Goal: Task Accomplishment & Management: Manage account settings

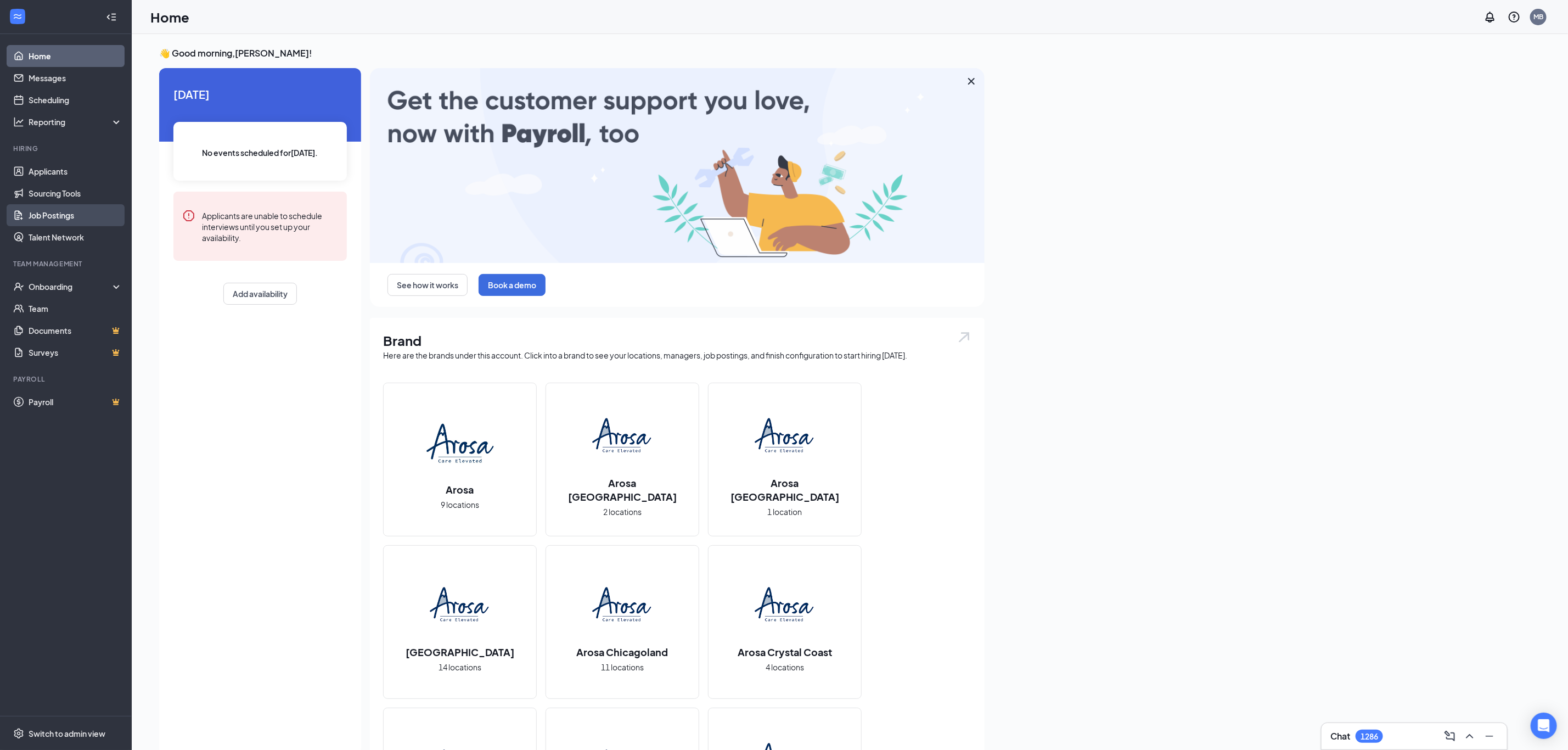
click at [59, 213] on link "Job Postings" at bounding box center [75, 215] width 94 height 22
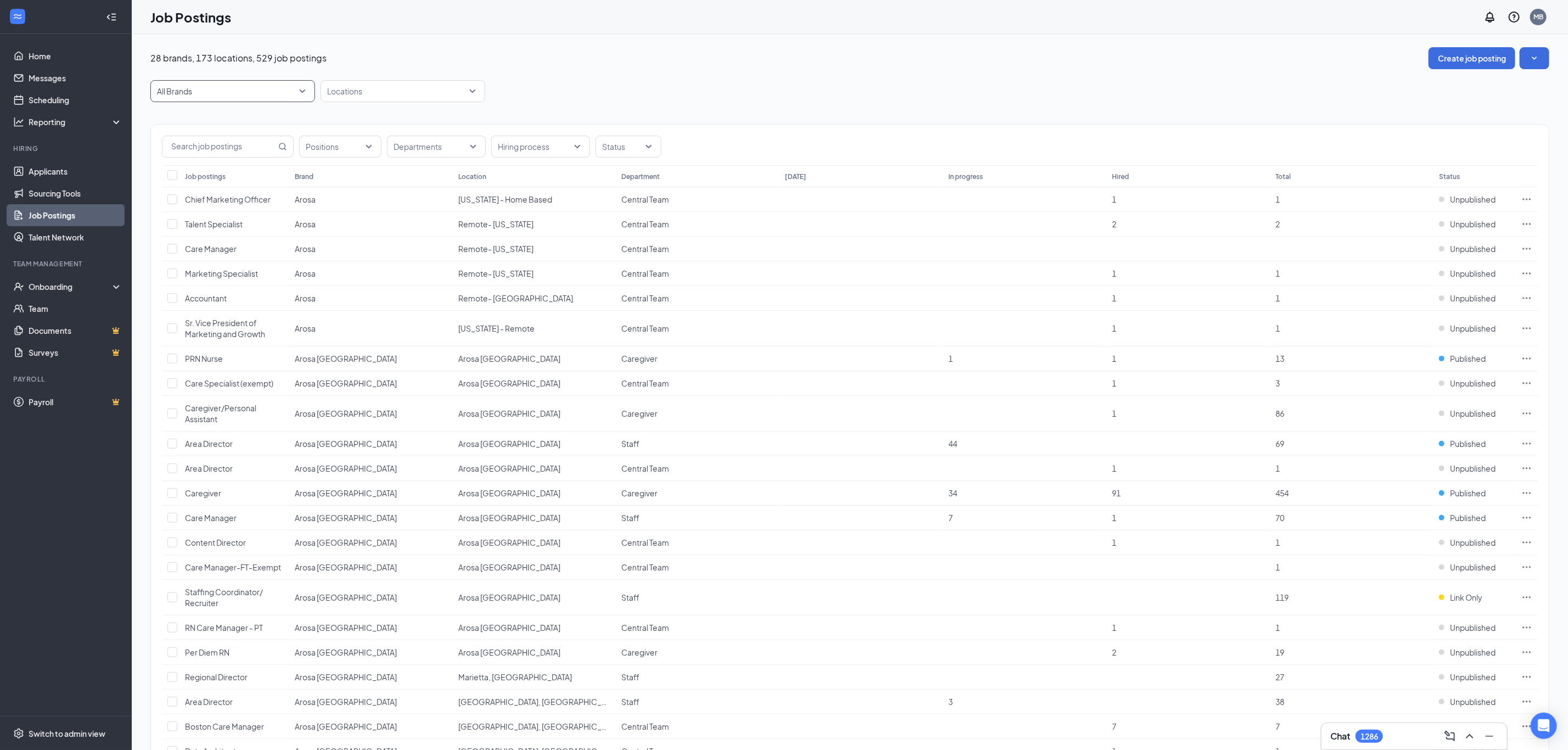
click at [305, 92] on span "All Brands" at bounding box center [232, 91] width 152 height 21
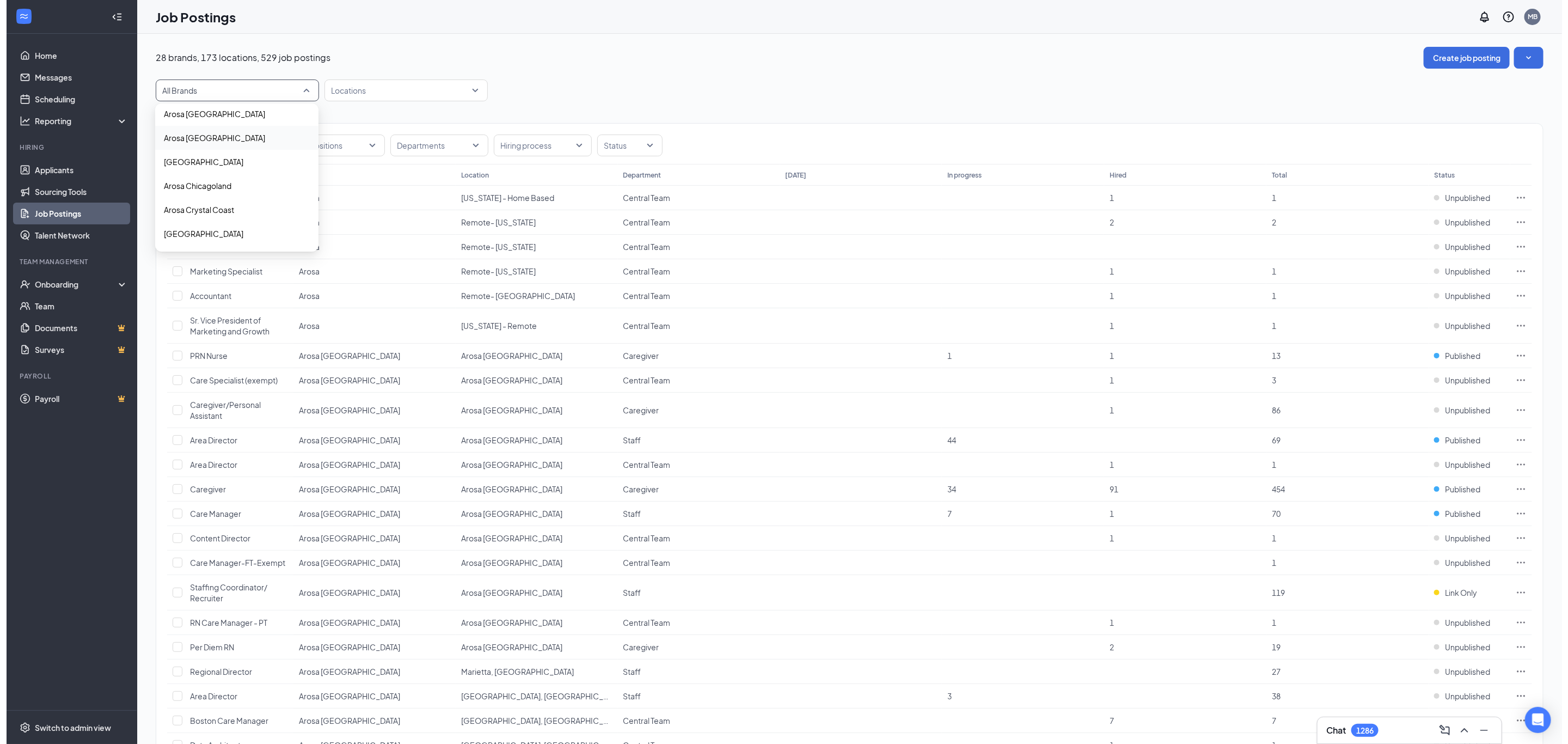
scroll to position [81, 0]
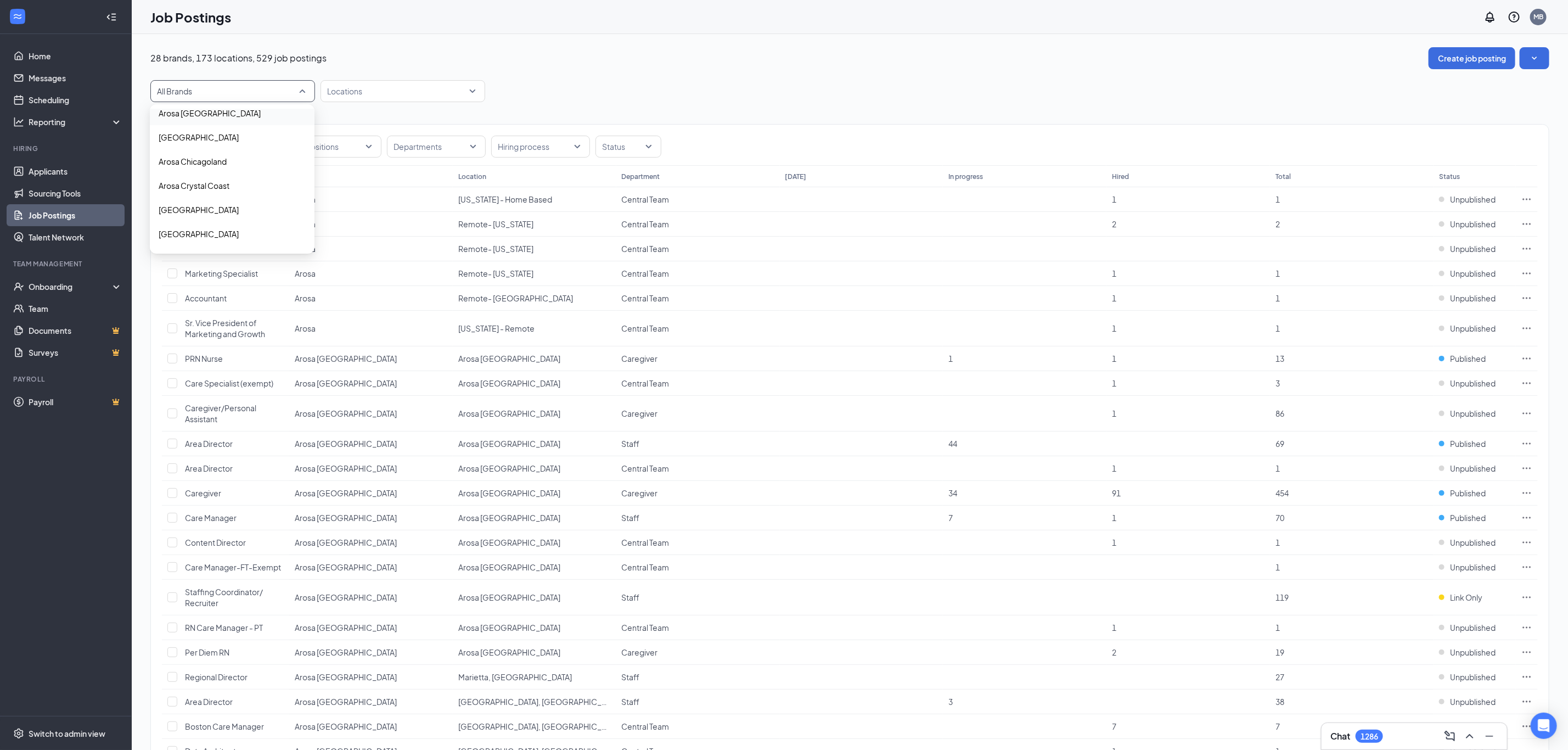
click at [207, 112] on p "Arosa [GEOGRAPHIC_DATA]" at bounding box center [210, 112] width 102 height 11
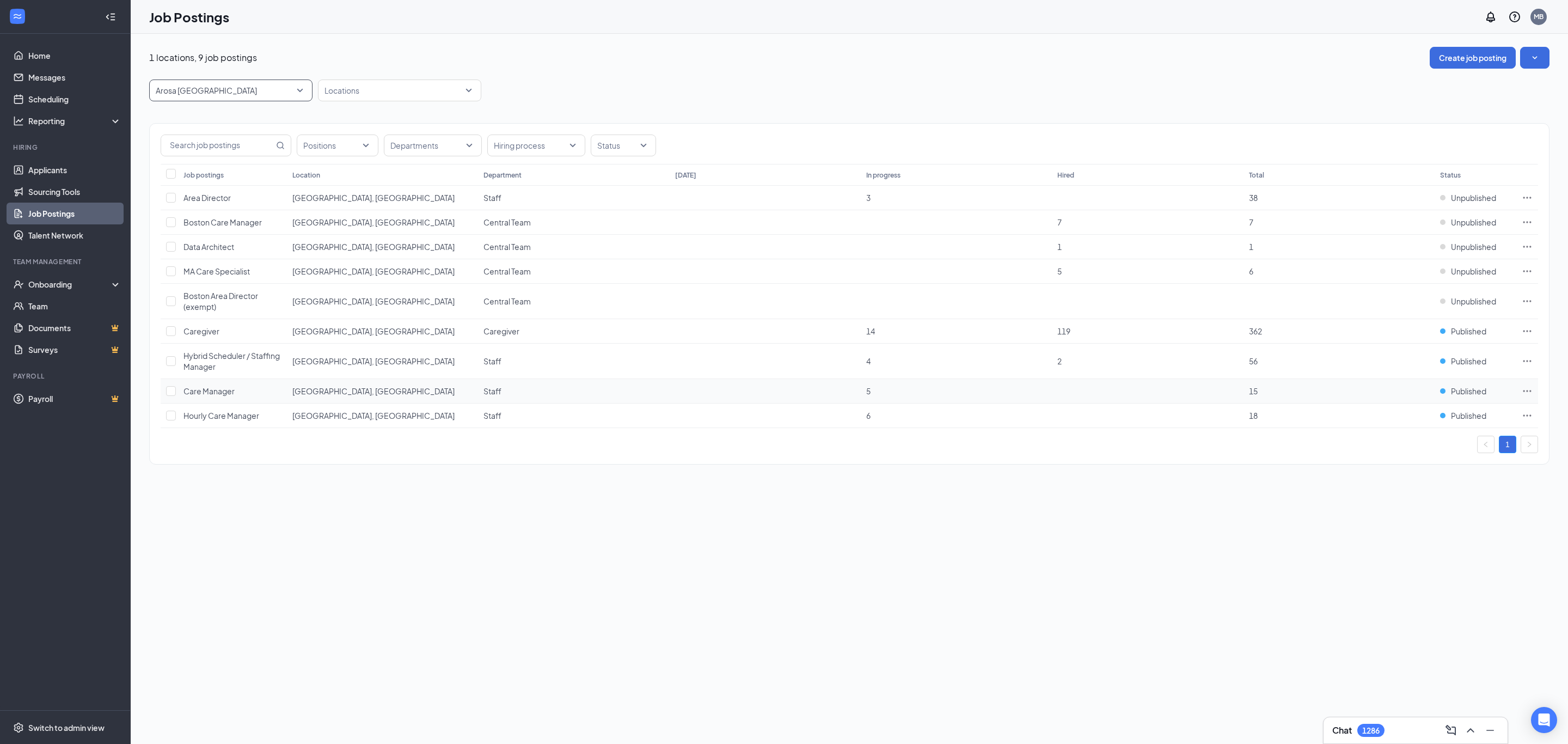
click at [1526, 391] on icon "Ellipses" at bounding box center [1527, 391] width 9 height 2
click at [1385, 514] on span "View applicants" at bounding box center [1405, 512] width 56 height 10
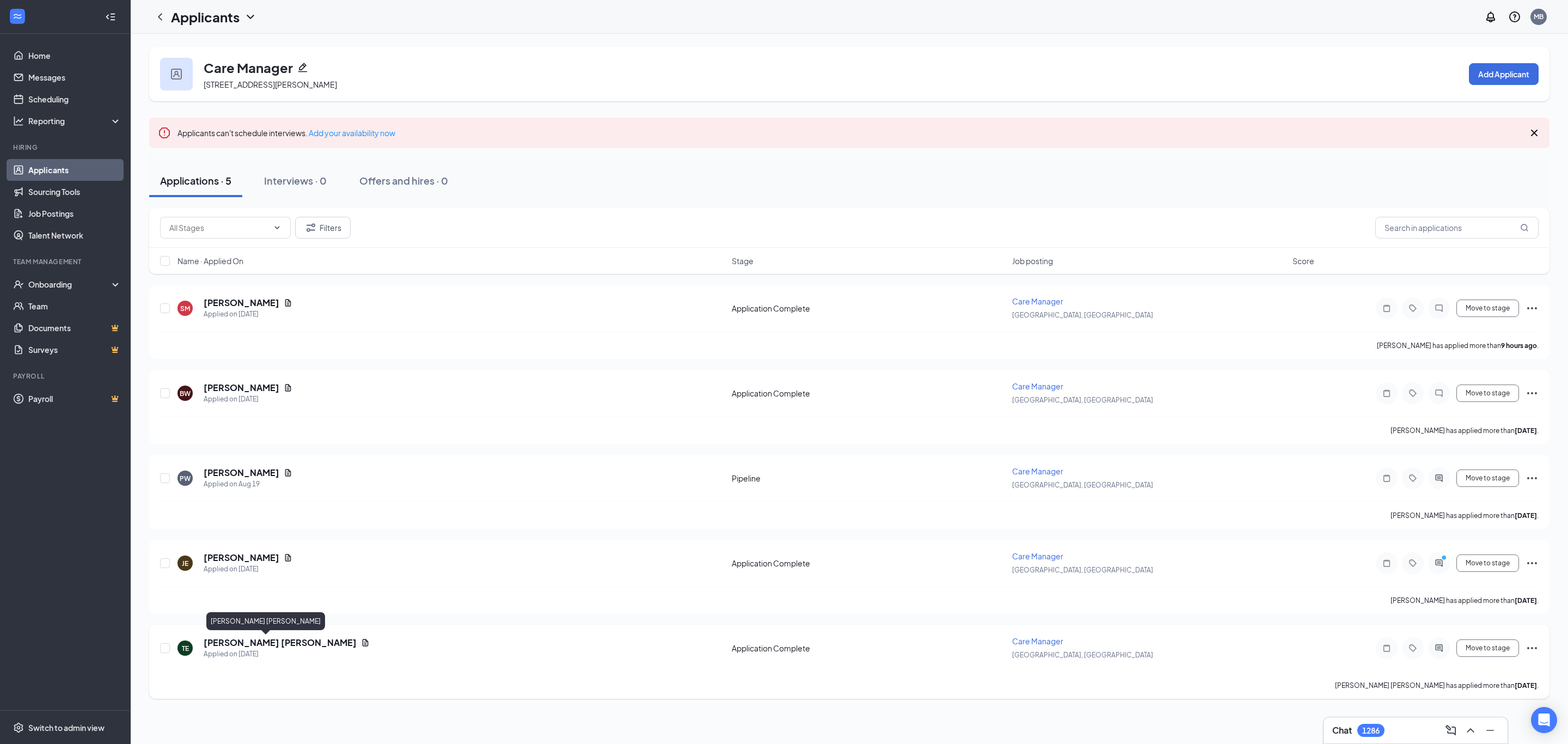
click at [239, 639] on h5 "[PERSON_NAME] [PERSON_NAME]" at bounding box center [280, 642] width 153 height 12
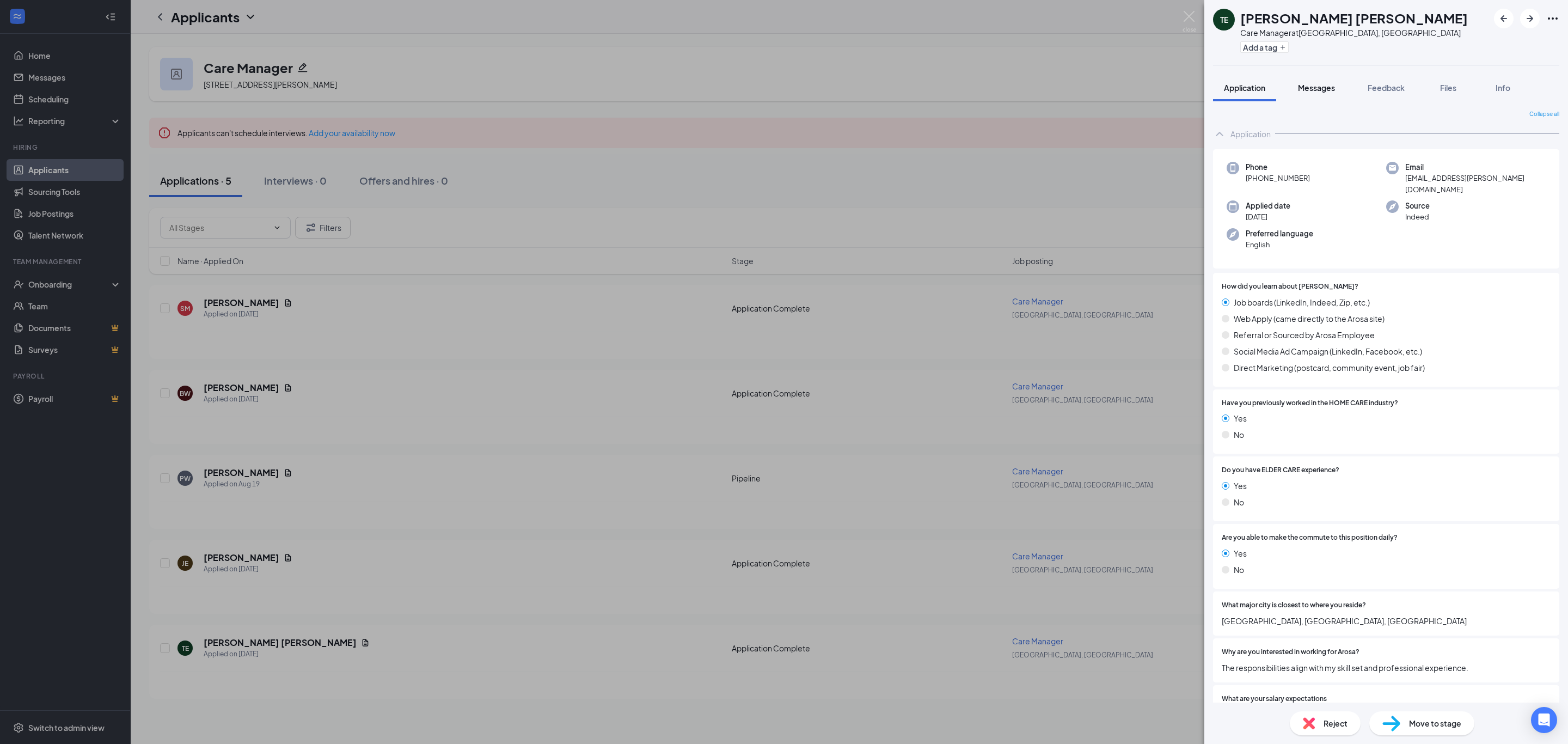
click at [1320, 93] on div "Messages" at bounding box center [1316, 87] width 37 height 11
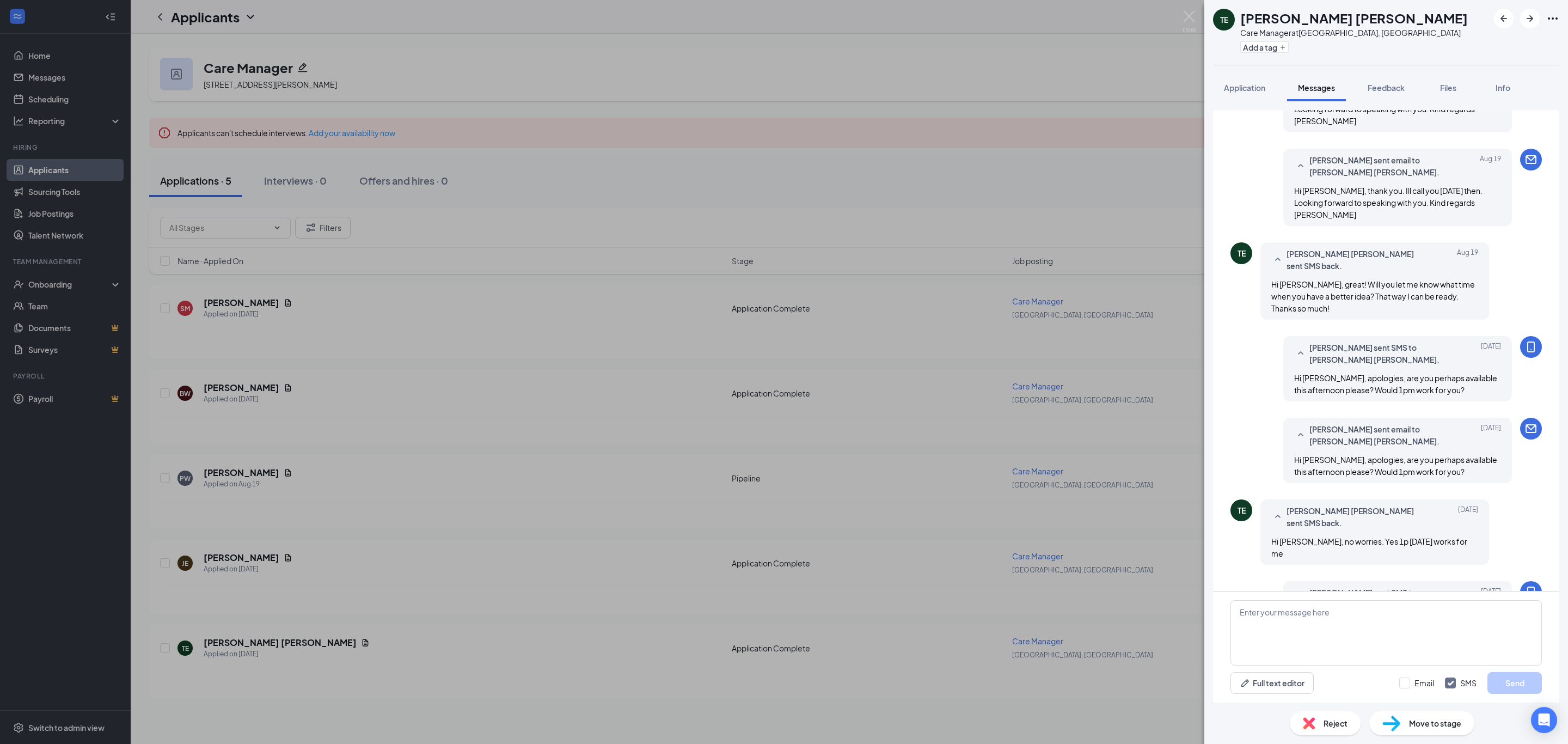
scroll to position [327, 0]
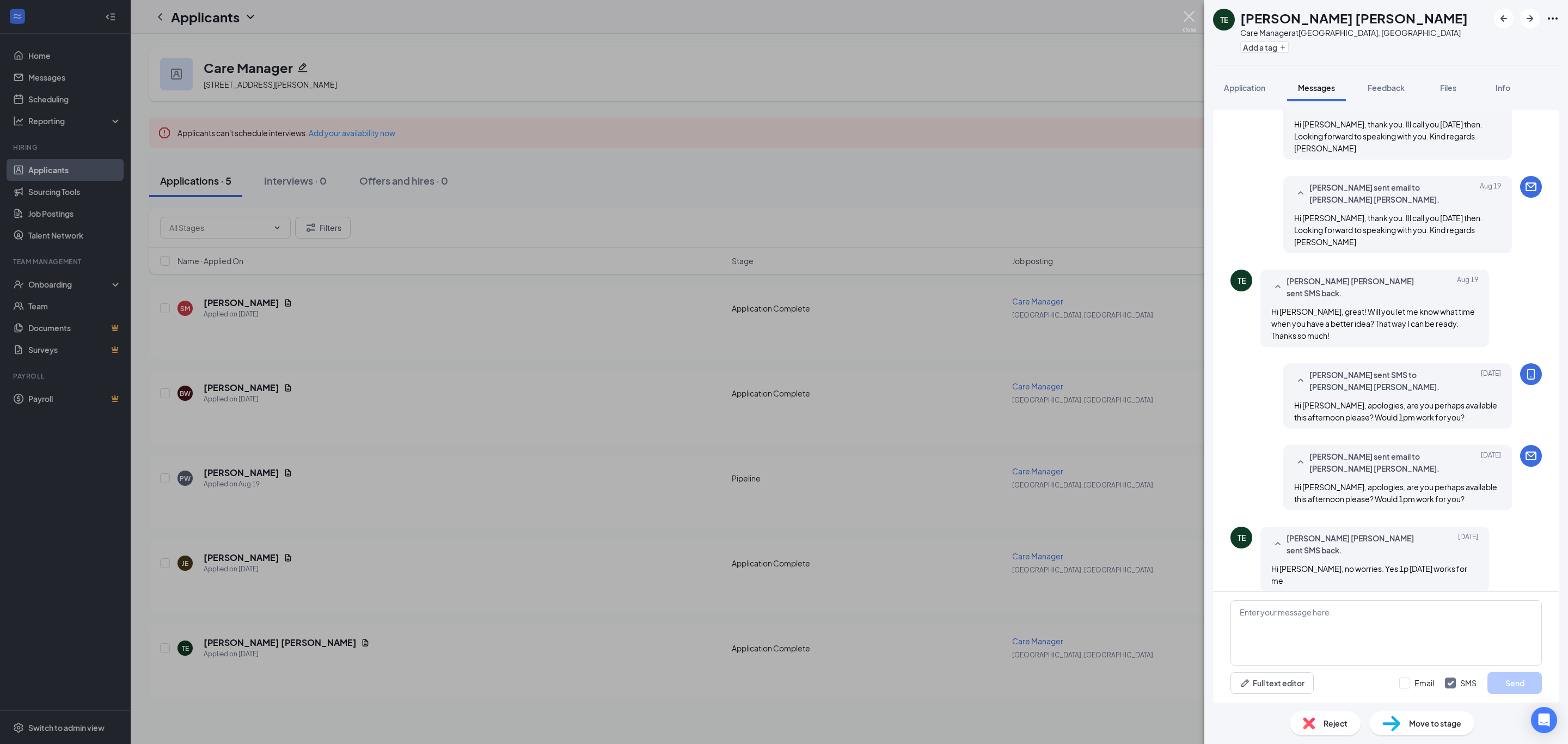
click at [1191, 18] on img at bounding box center [1188, 21] width 13 height 21
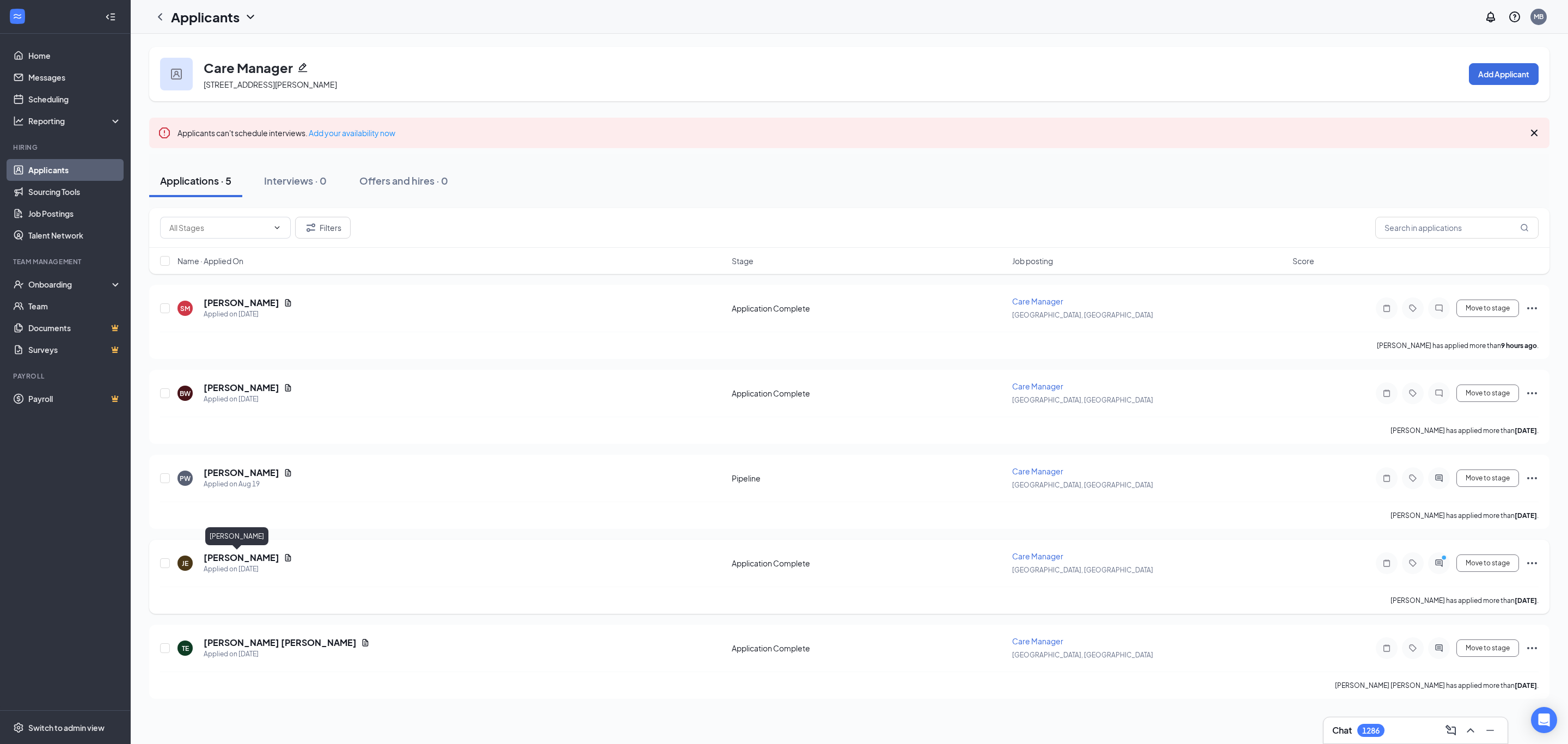
click at [221, 554] on h5 "[PERSON_NAME]" at bounding box center [241, 557] width 76 height 12
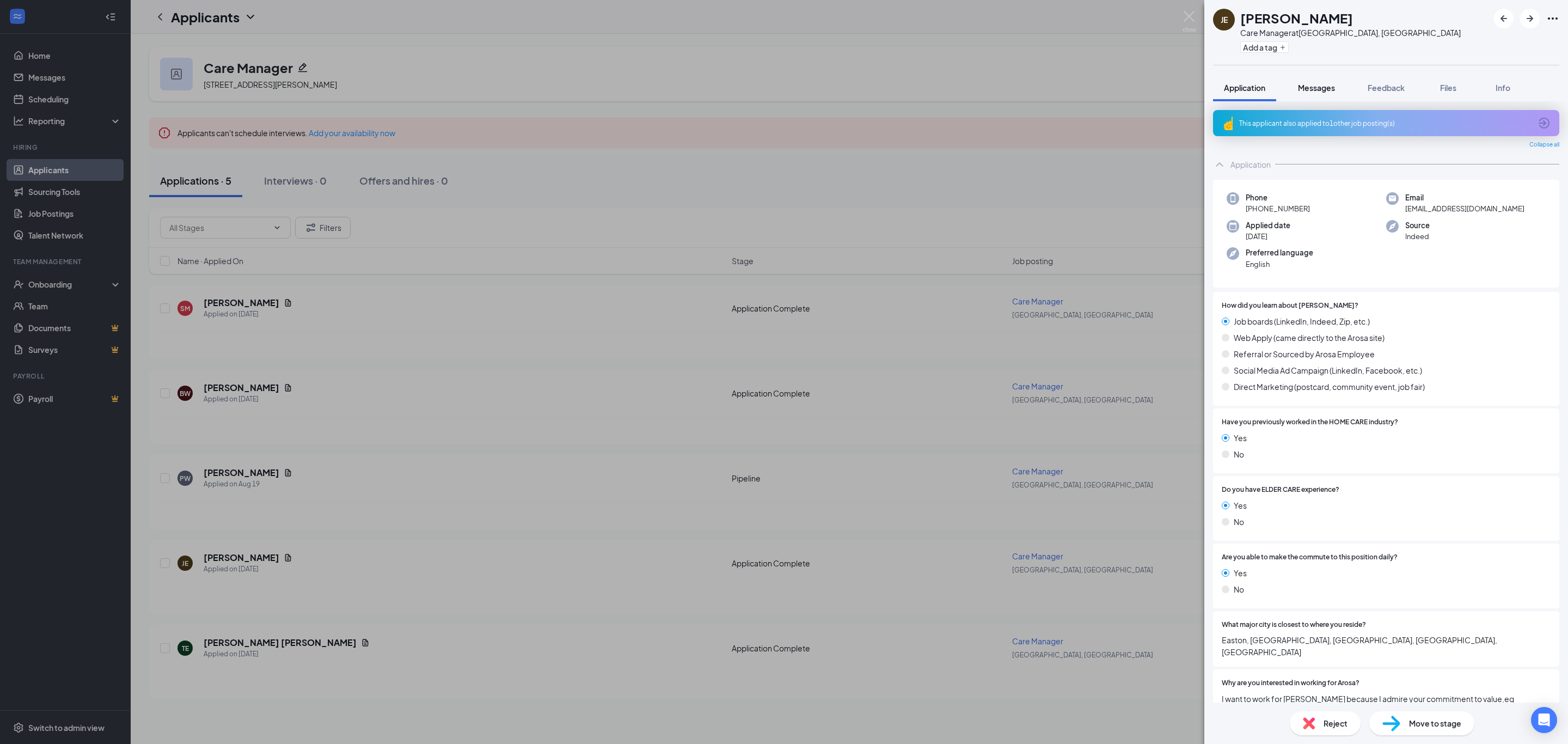
click at [1318, 92] on div "Messages" at bounding box center [1316, 87] width 37 height 11
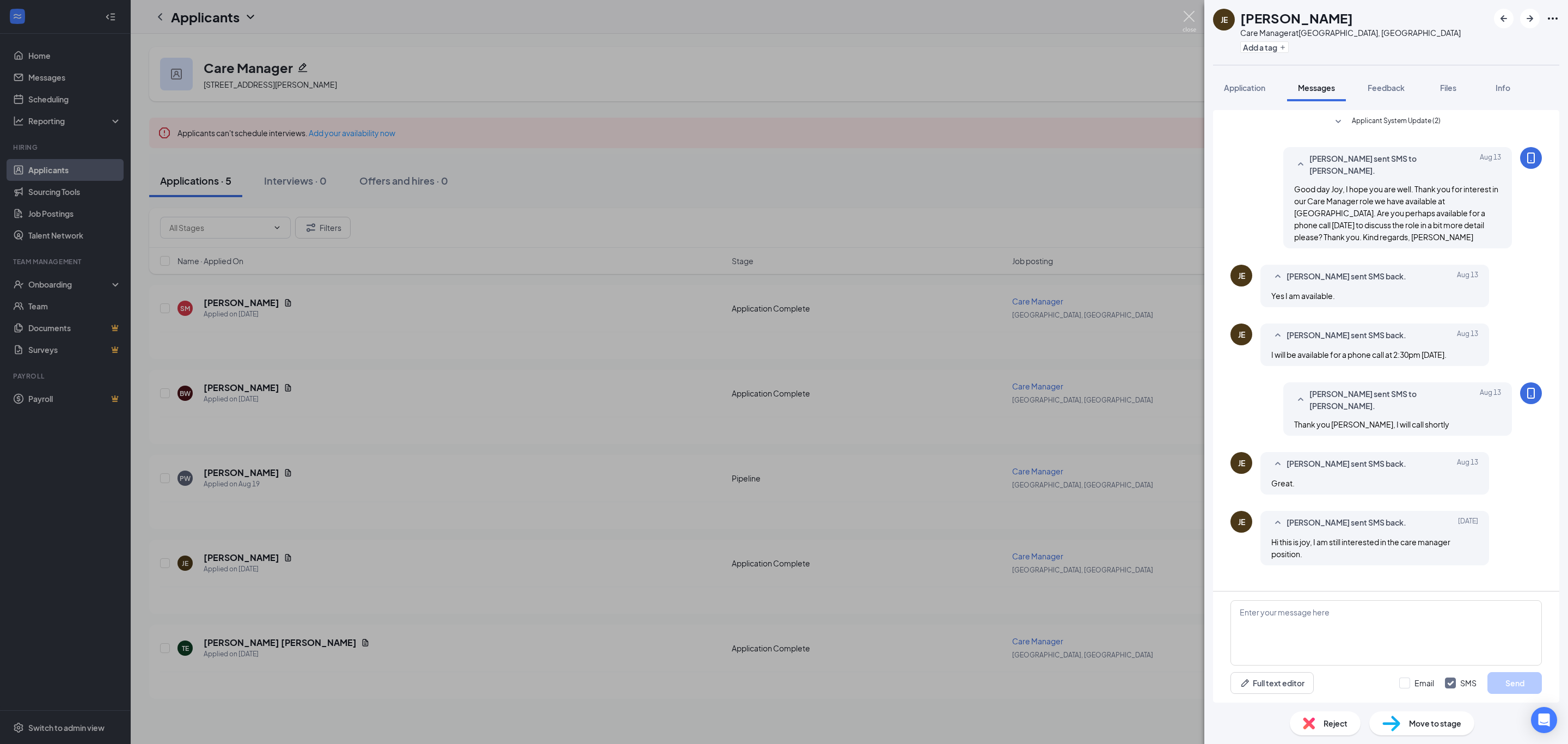
click at [1188, 13] on img at bounding box center [1188, 21] width 13 height 21
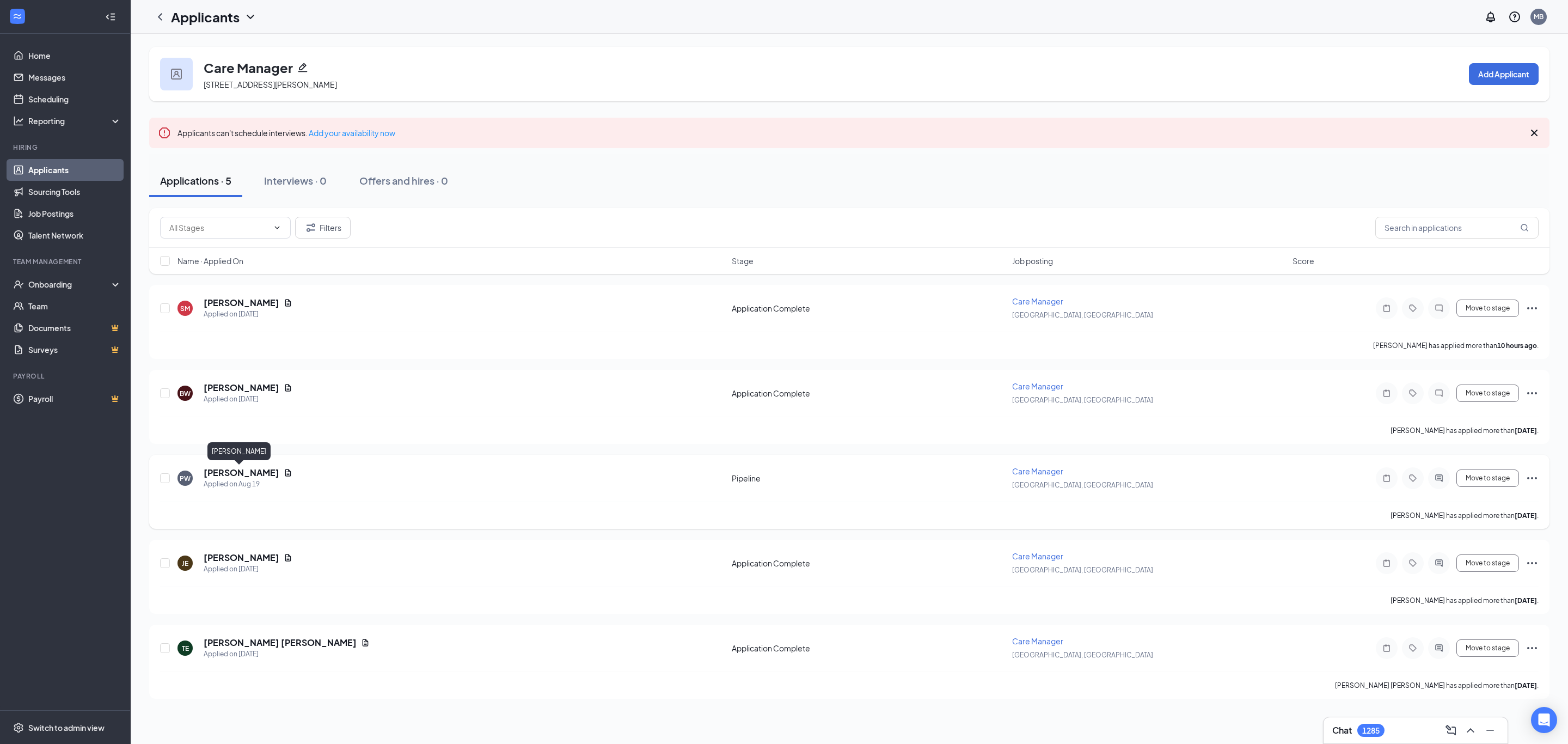
click at [222, 476] on h5 "[PERSON_NAME]" at bounding box center [241, 473] width 76 height 12
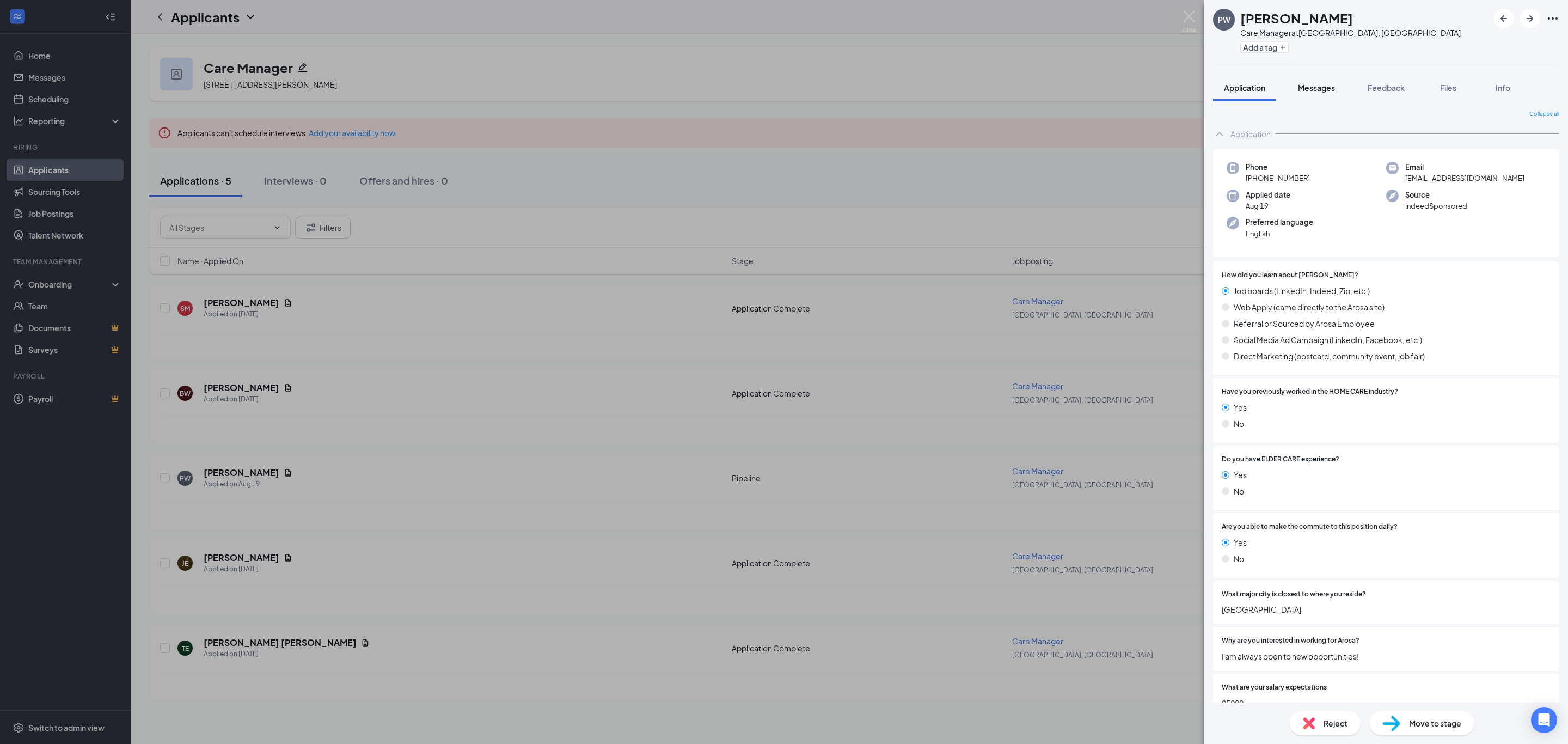
click at [1310, 89] on span "Messages" at bounding box center [1316, 87] width 37 height 10
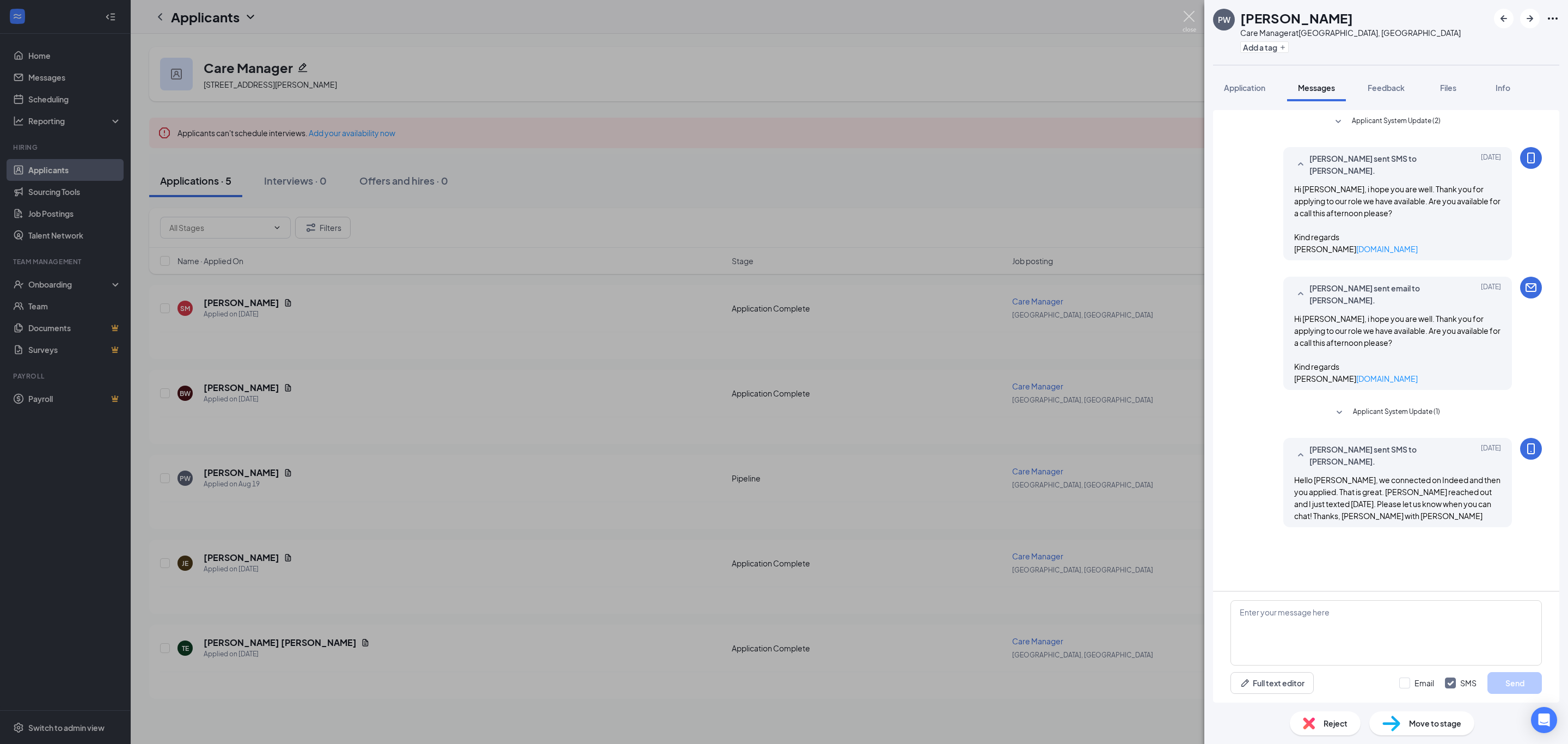
click at [1189, 16] on img at bounding box center [1188, 21] width 13 height 21
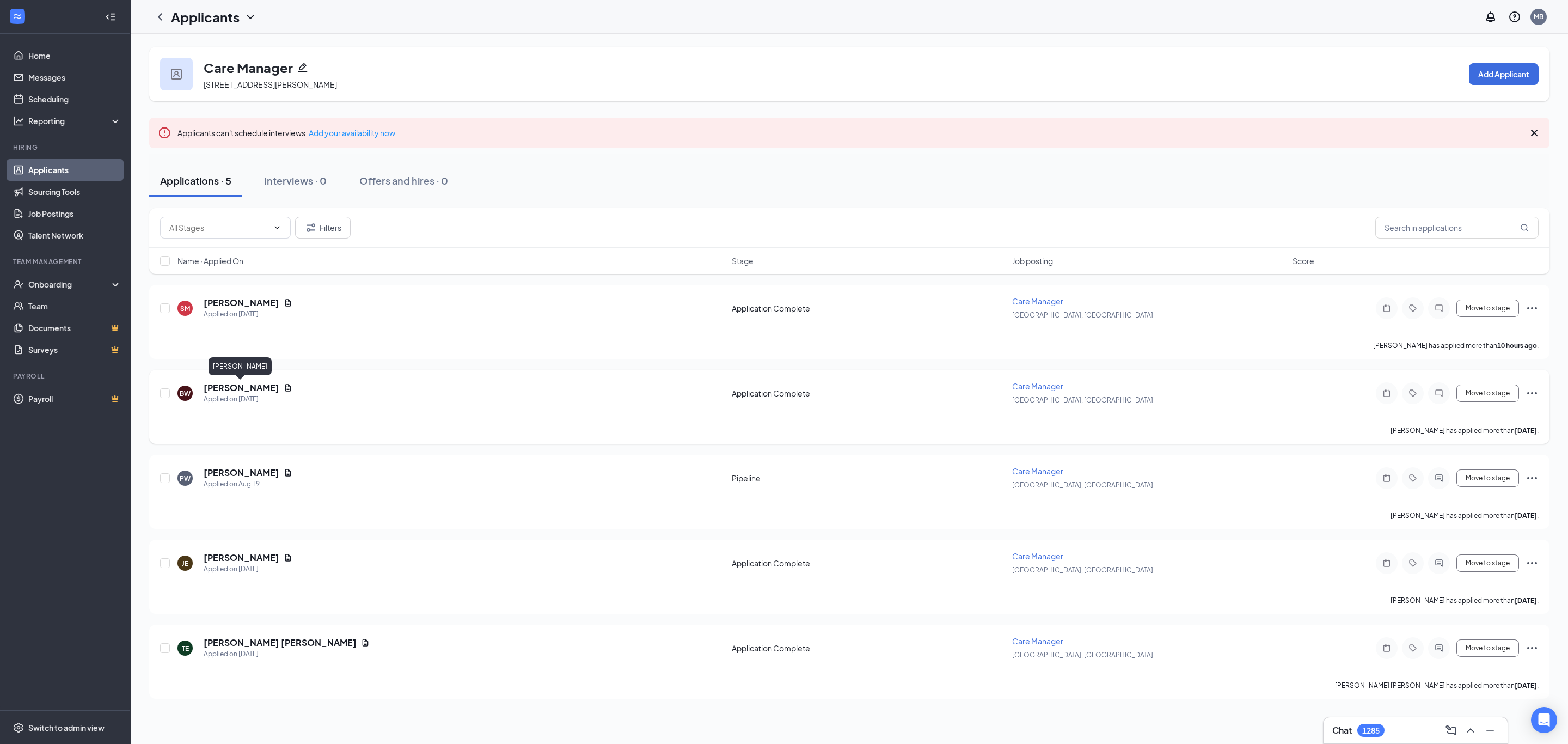
click at [234, 386] on h5 "[PERSON_NAME]" at bounding box center [241, 387] width 76 height 12
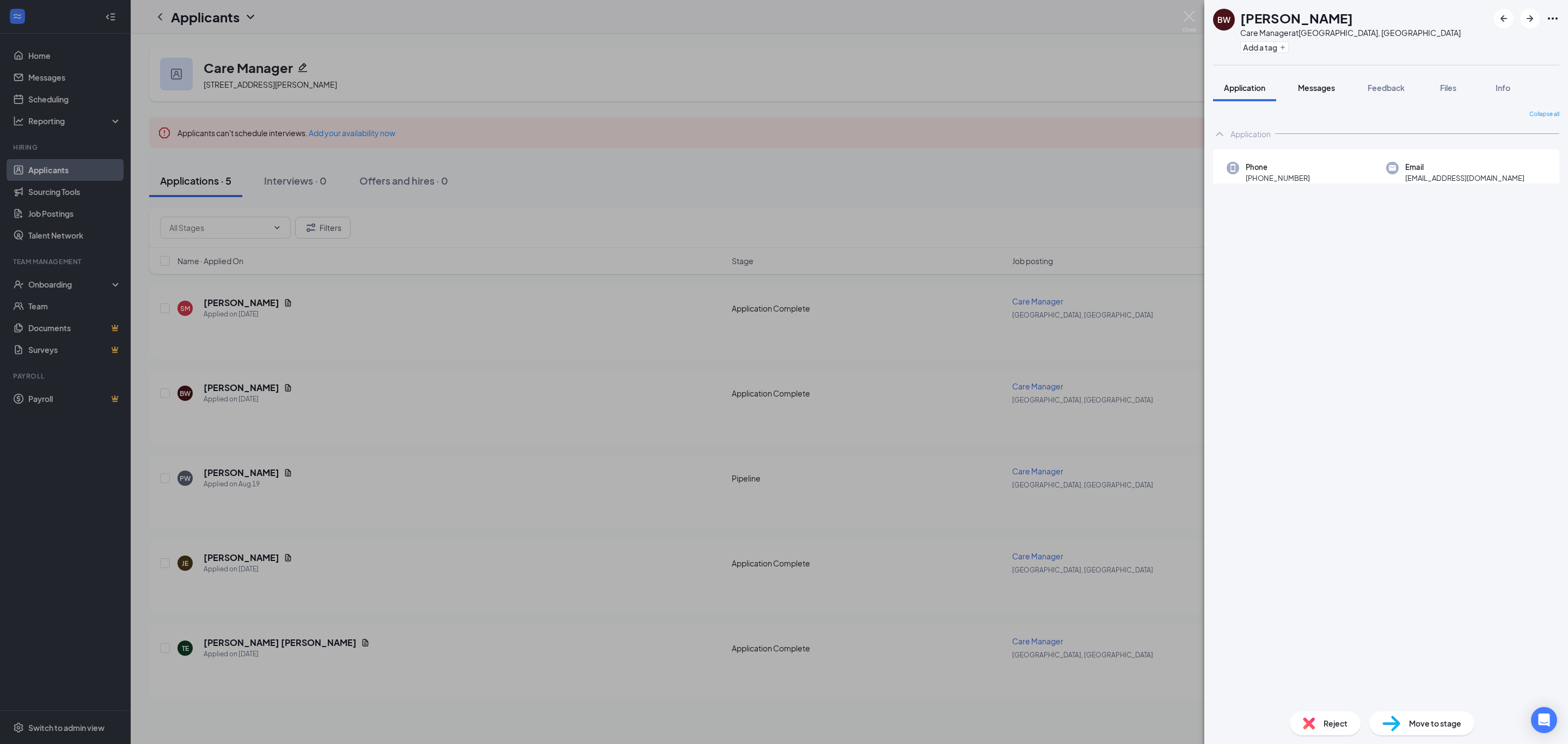
click at [1309, 88] on span "Messages" at bounding box center [1316, 87] width 37 height 10
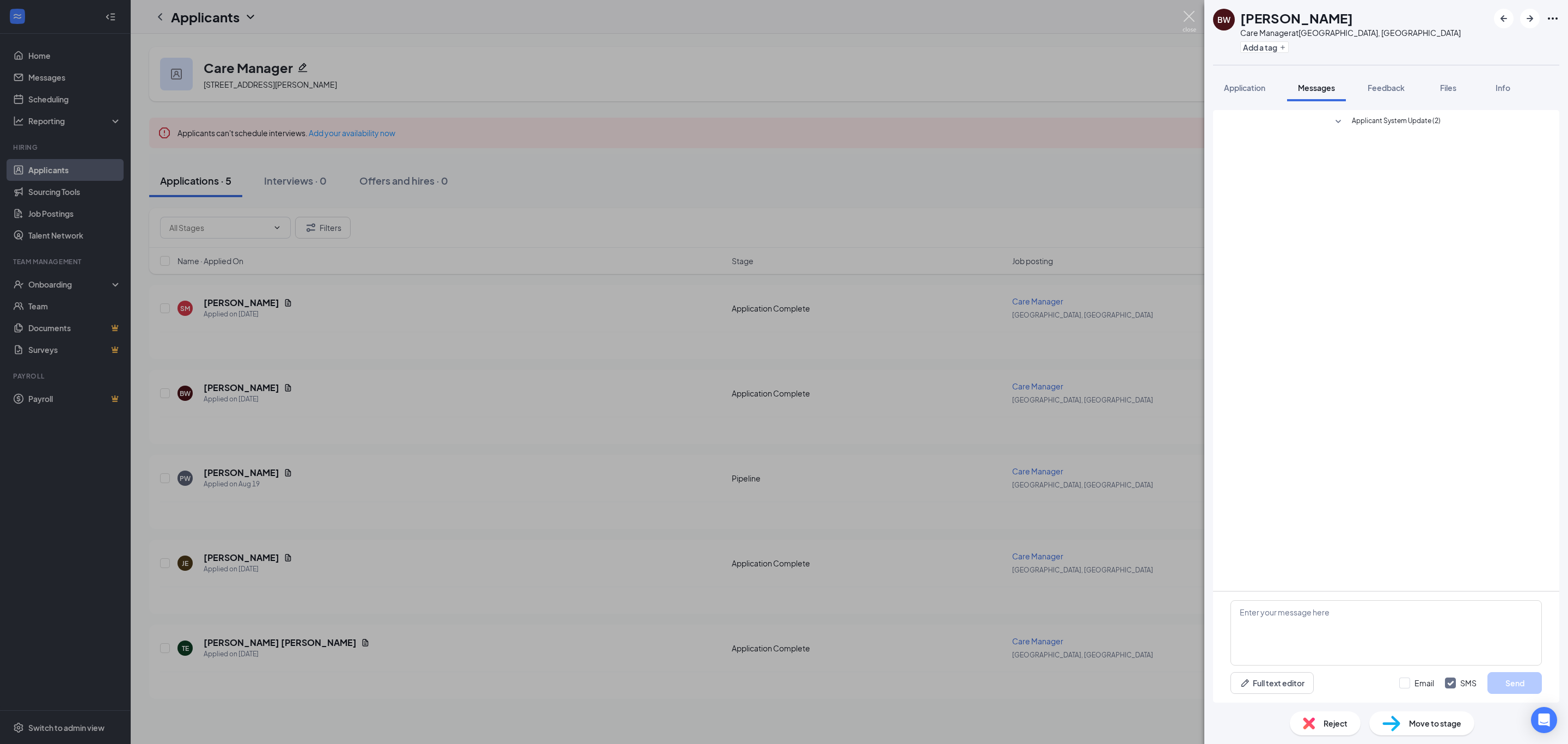
click at [1184, 18] on img at bounding box center [1188, 21] width 13 height 21
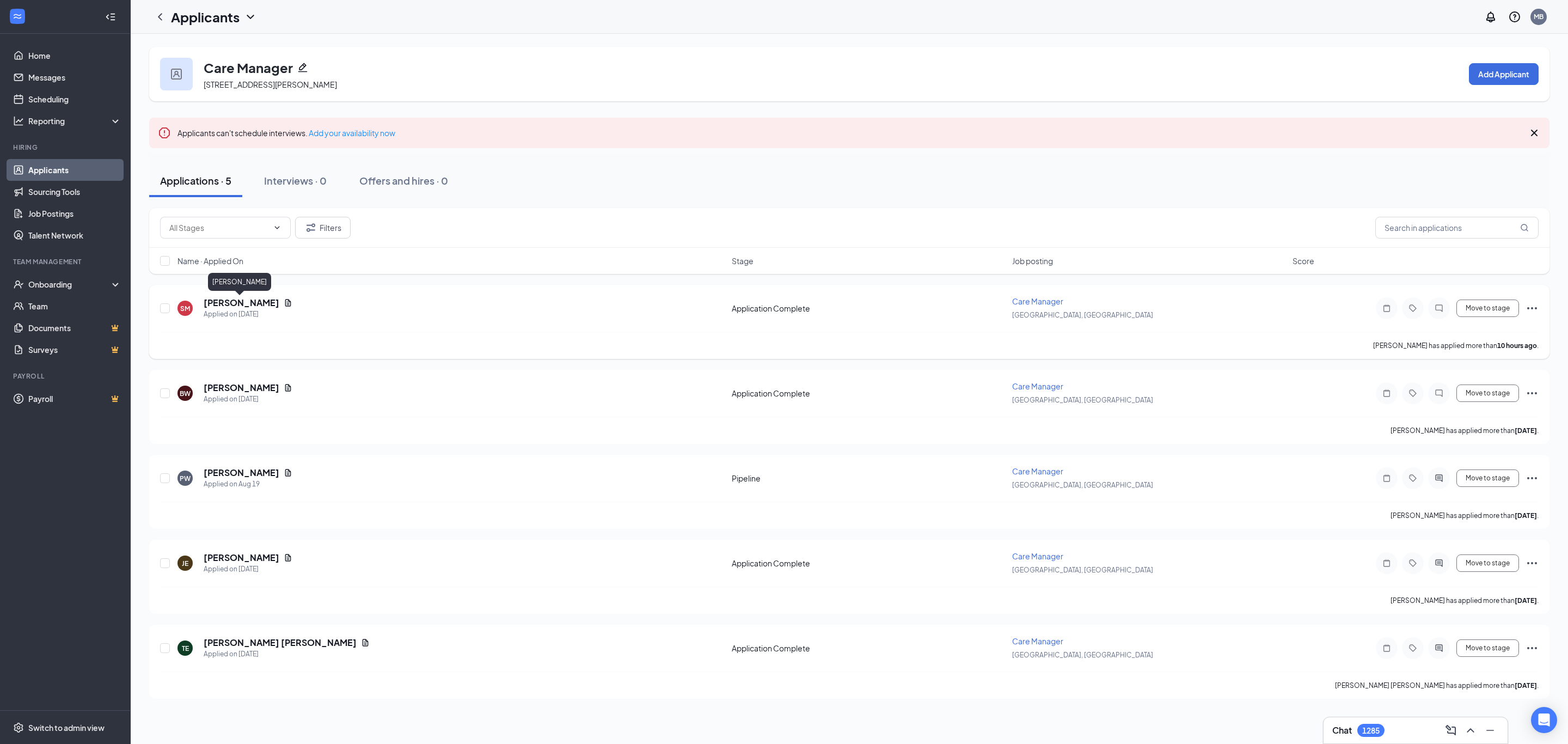
click at [237, 301] on h5 "[PERSON_NAME]" at bounding box center [241, 302] width 76 height 12
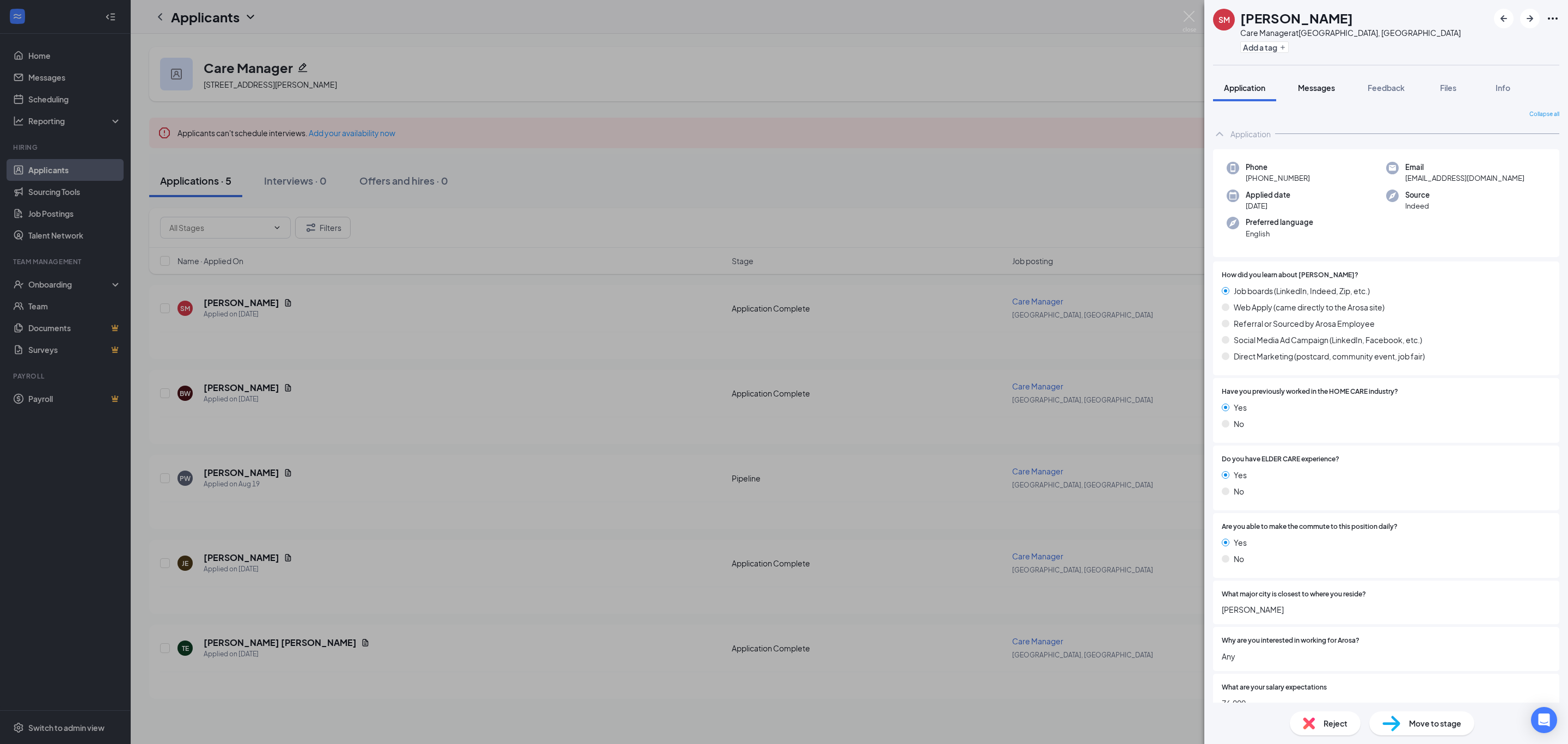
click at [1321, 92] on div "Messages" at bounding box center [1316, 87] width 37 height 11
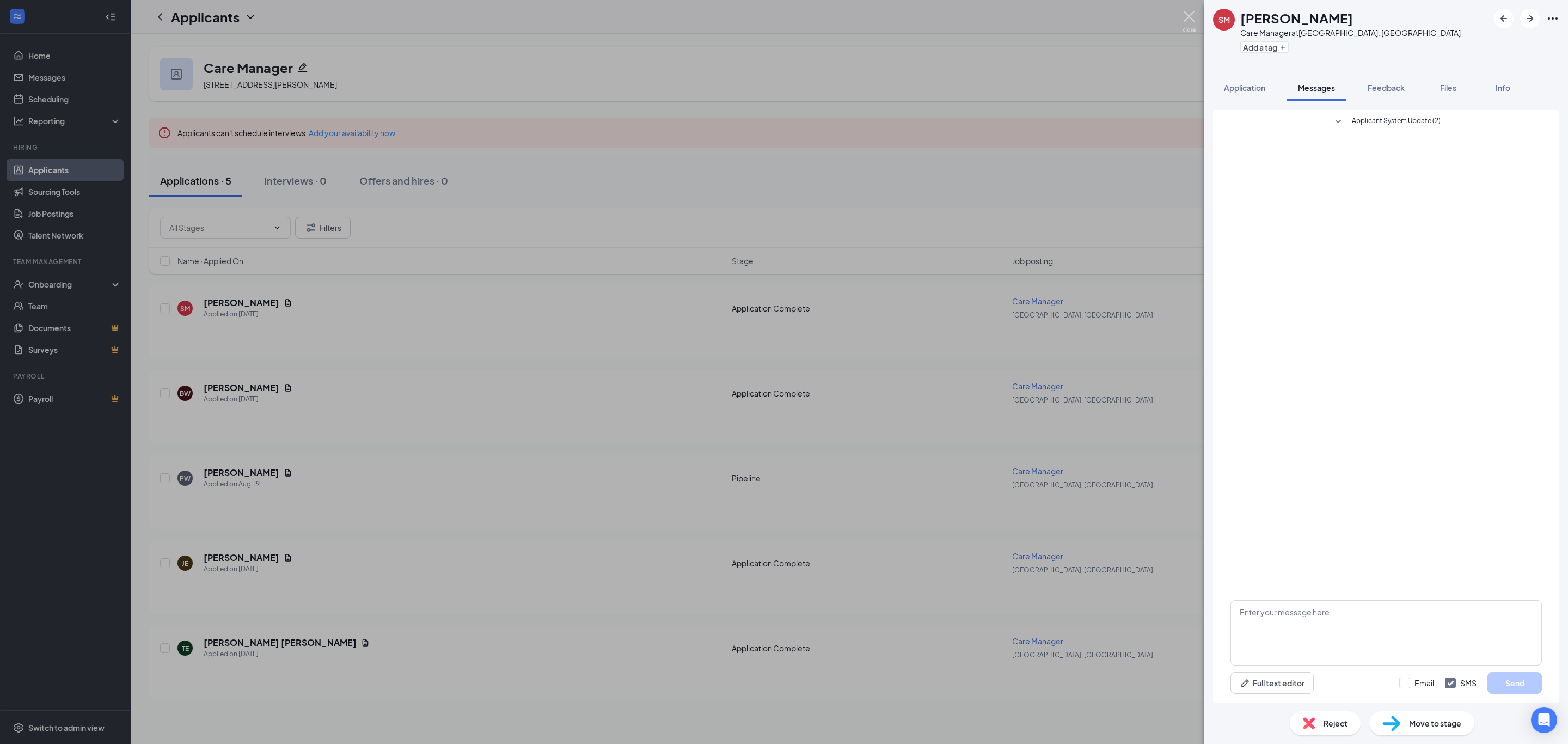
click at [1186, 14] on img at bounding box center [1188, 21] width 13 height 21
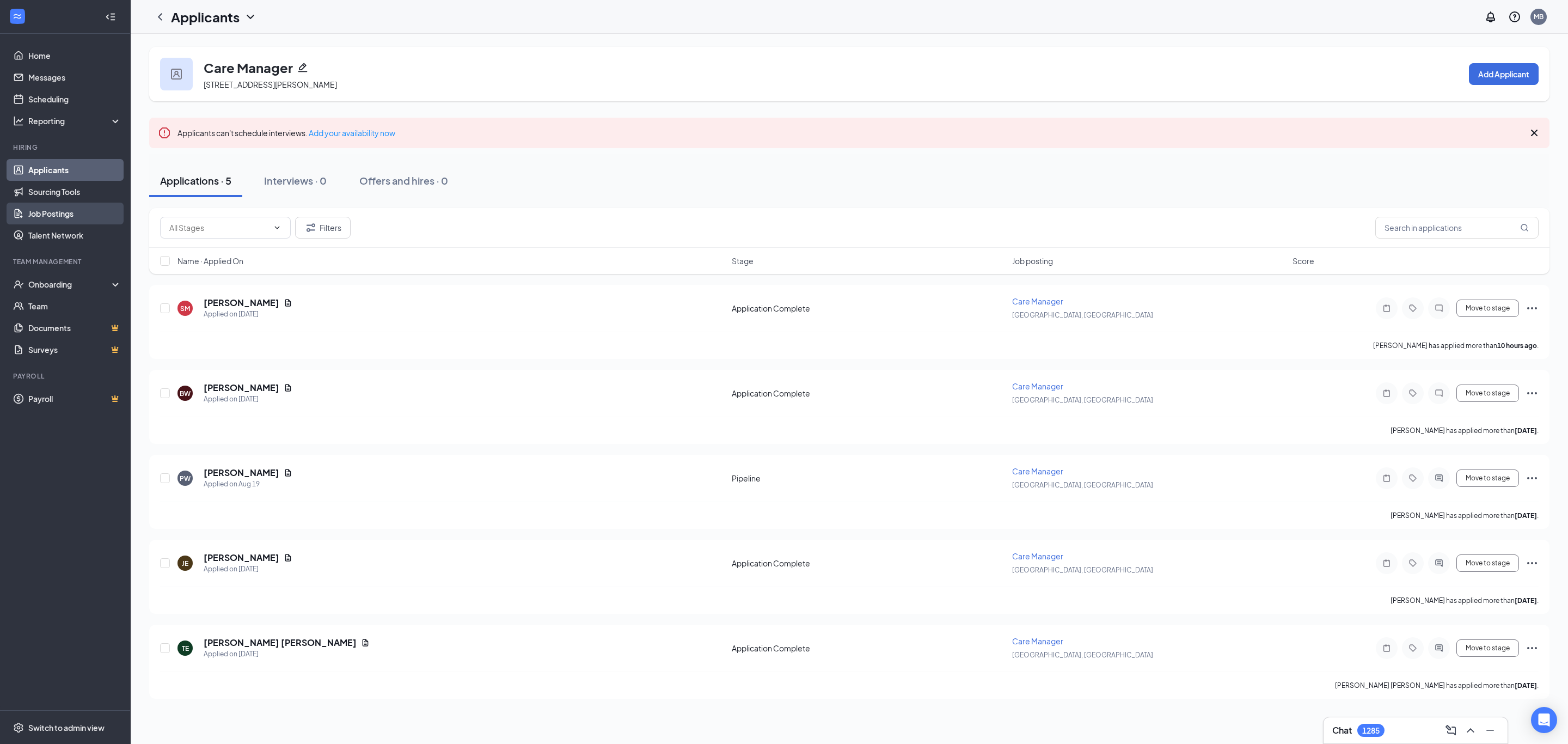
click at [47, 210] on link "Job Postings" at bounding box center [75, 213] width 93 height 22
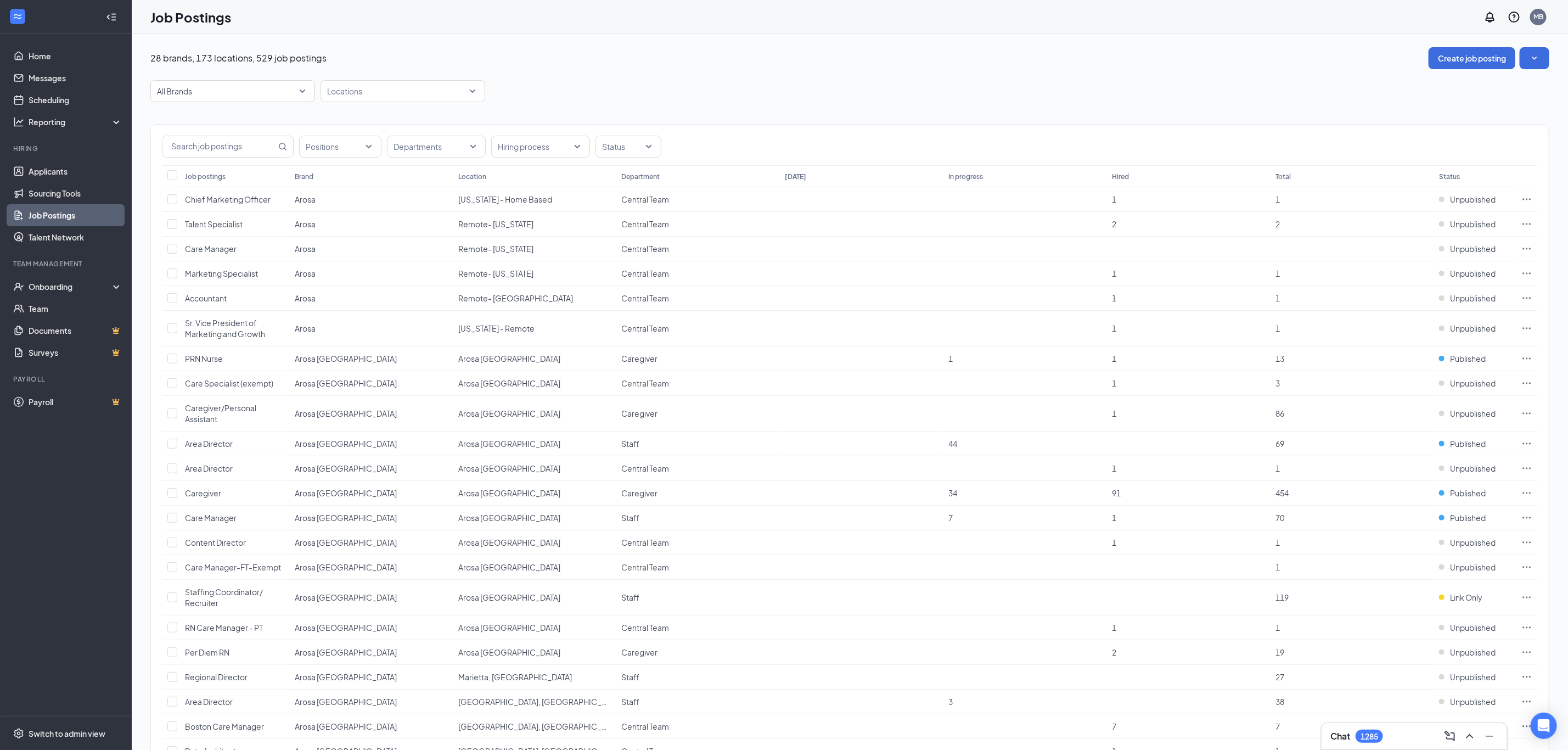
click at [267, 89] on span "All Brands" at bounding box center [227, 91] width 142 height 11
click at [204, 198] on p "Arosa [GEOGRAPHIC_DATA]" at bounding box center [210, 194] width 102 height 11
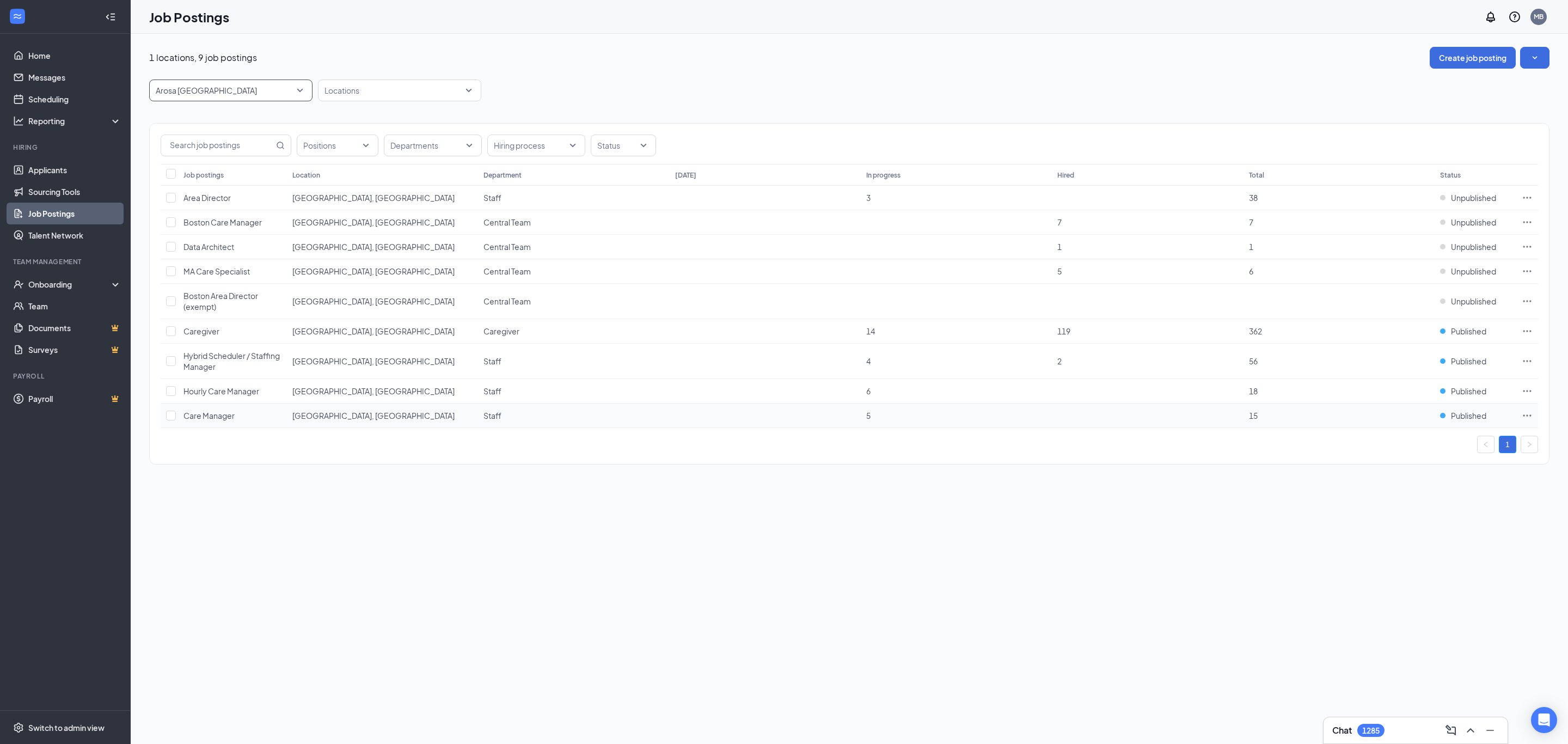
click at [872, 419] on td "5" at bounding box center [956, 416] width 191 height 25
click at [204, 420] on span "Care Manager" at bounding box center [208, 415] width 51 height 10
click at [1526, 419] on icon "Ellipses" at bounding box center [1526, 415] width 11 height 11
click at [1410, 536] on span "View applicants" at bounding box center [1405, 537] width 56 height 10
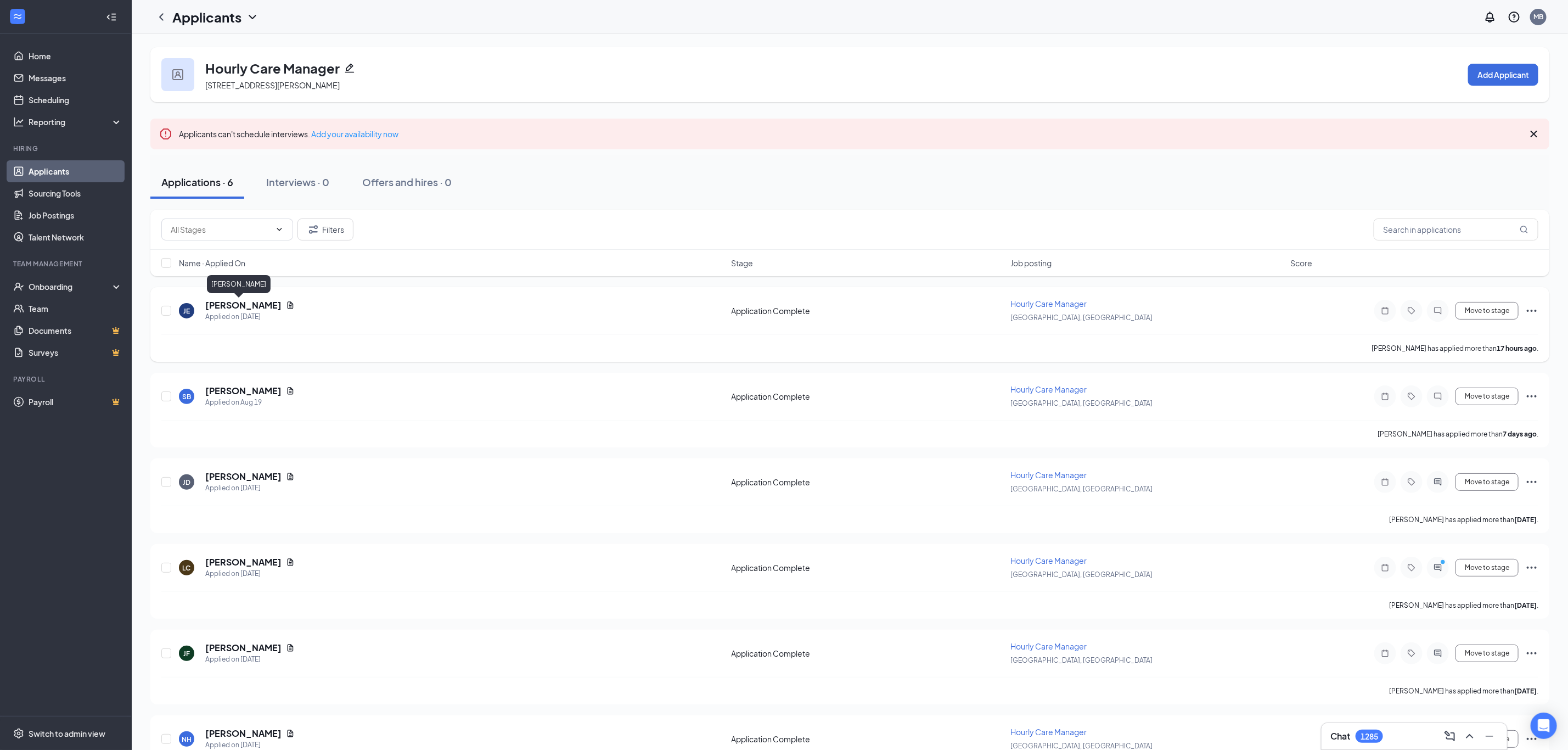
click at [225, 304] on h5 "[PERSON_NAME]" at bounding box center [243, 304] width 76 height 12
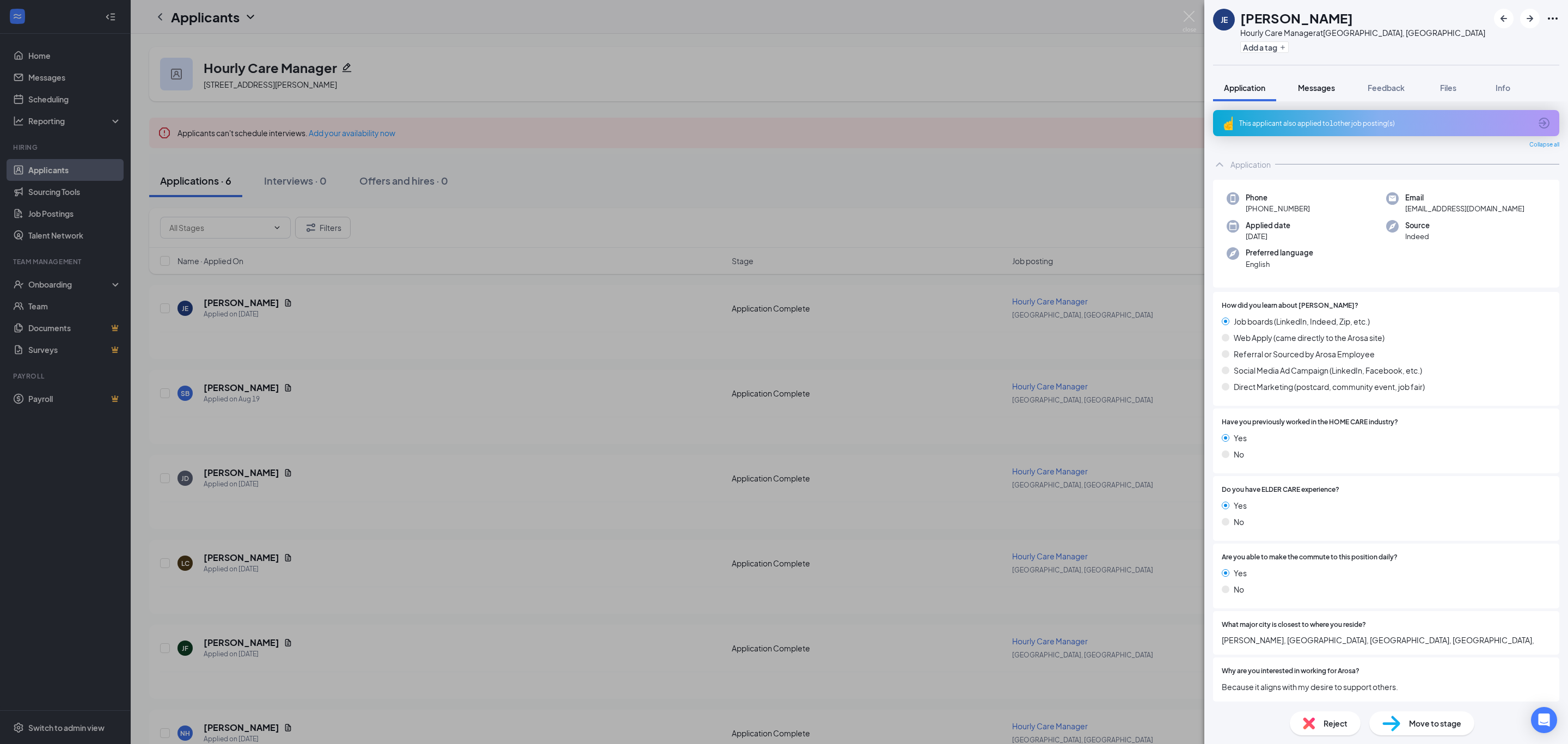
click at [1318, 86] on span "Messages" at bounding box center [1316, 87] width 37 height 10
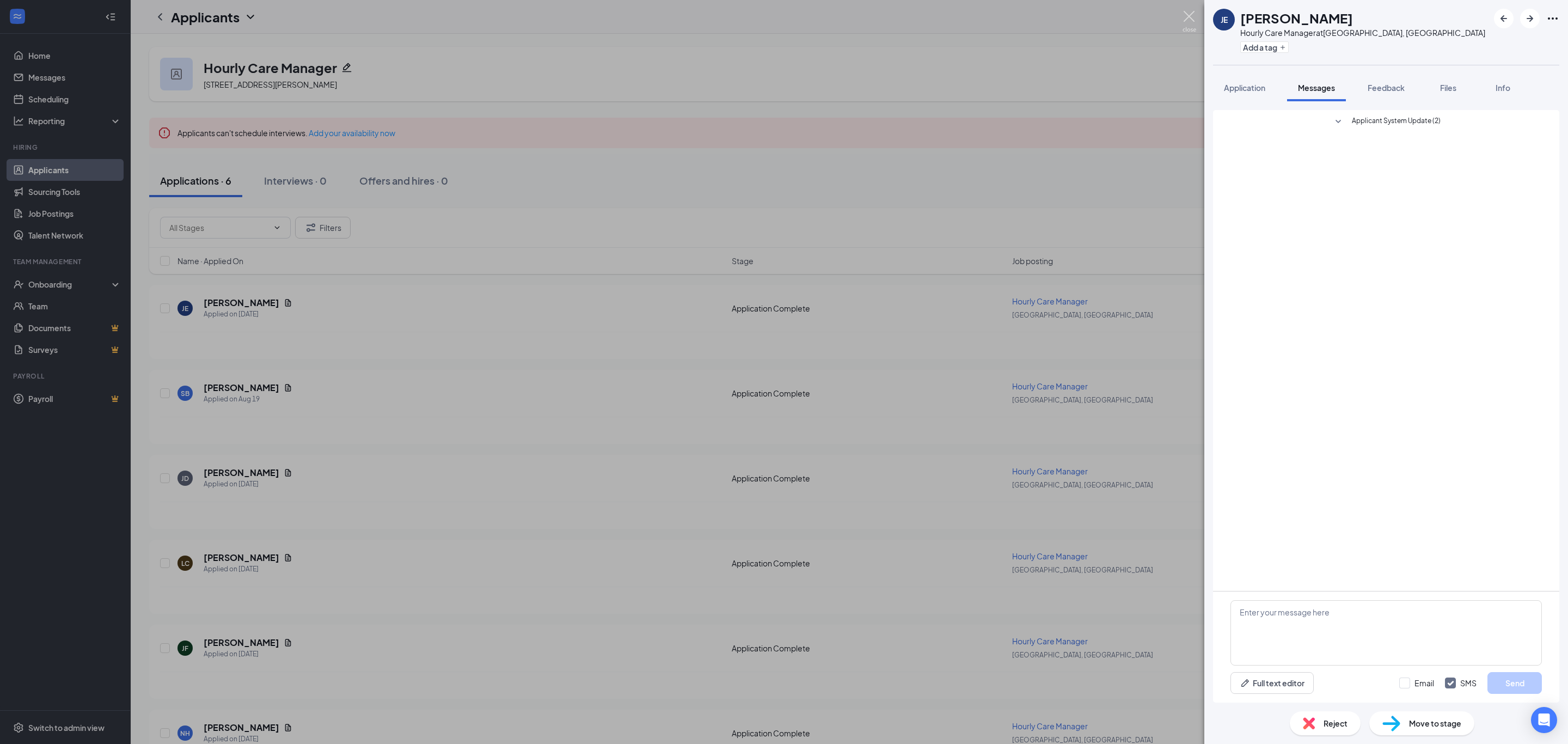
click at [1191, 18] on img at bounding box center [1188, 21] width 13 height 21
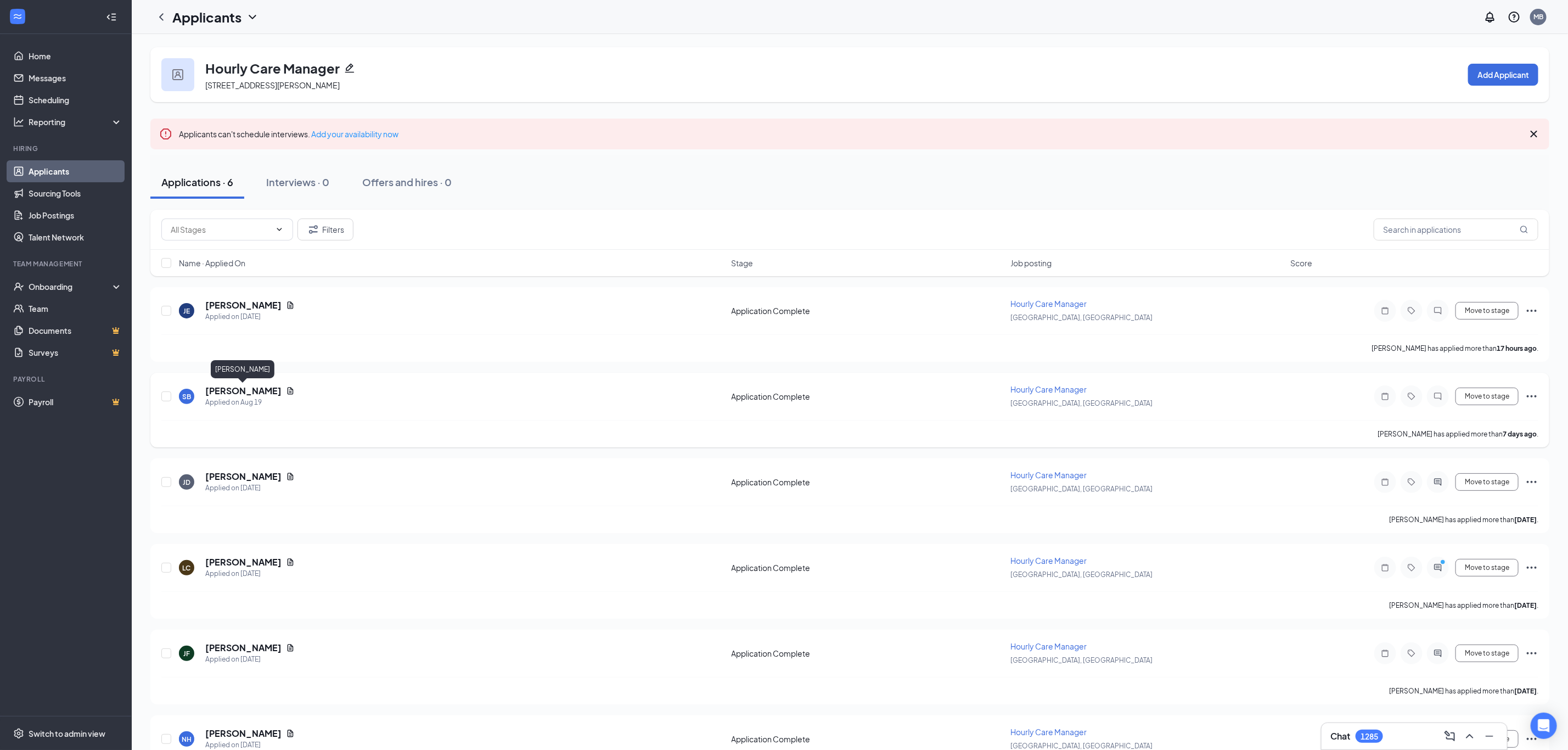
click at [245, 389] on h5 "Samantha Brown" at bounding box center [243, 390] width 76 height 12
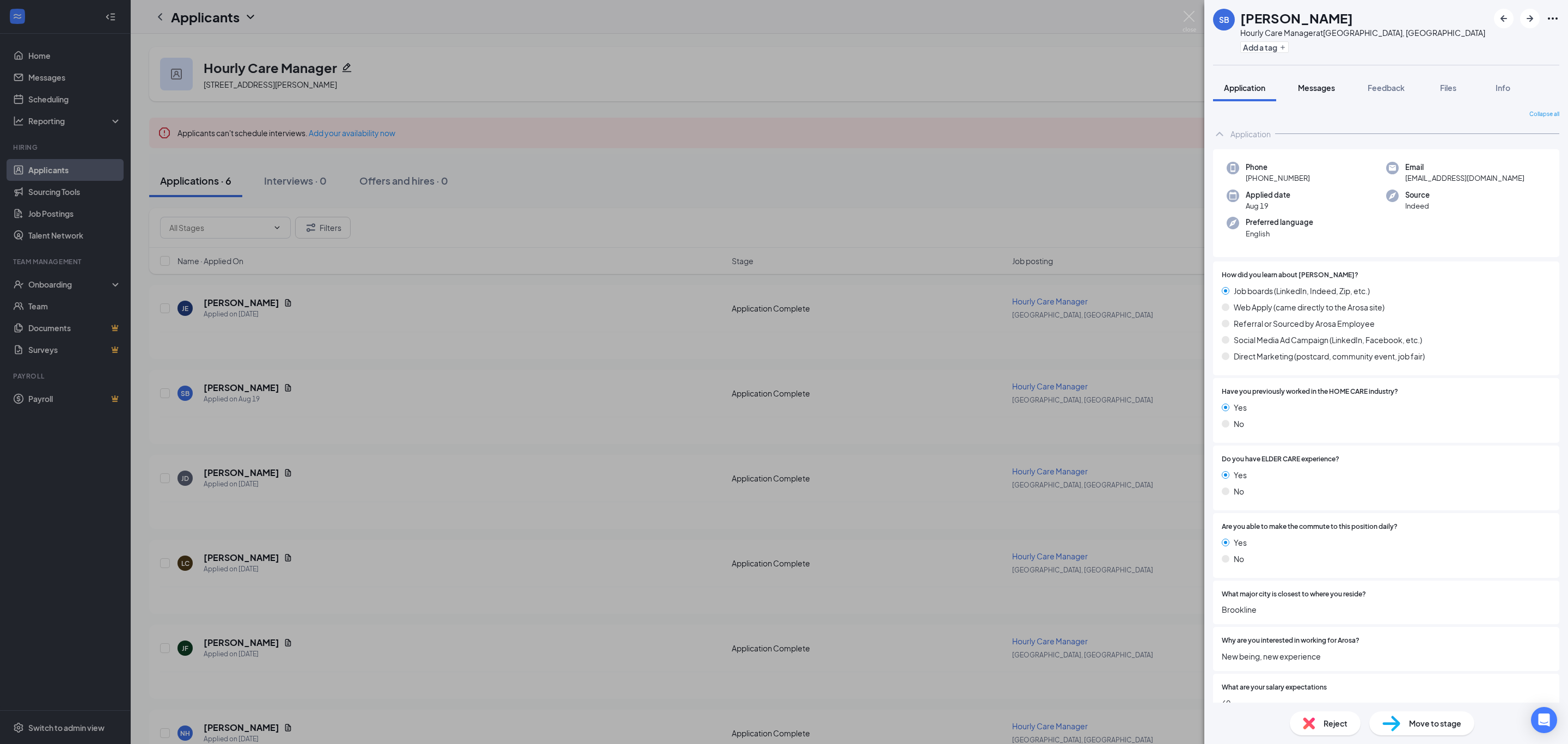
click at [1317, 89] on span "Messages" at bounding box center [1316, 87] width 37 height 10
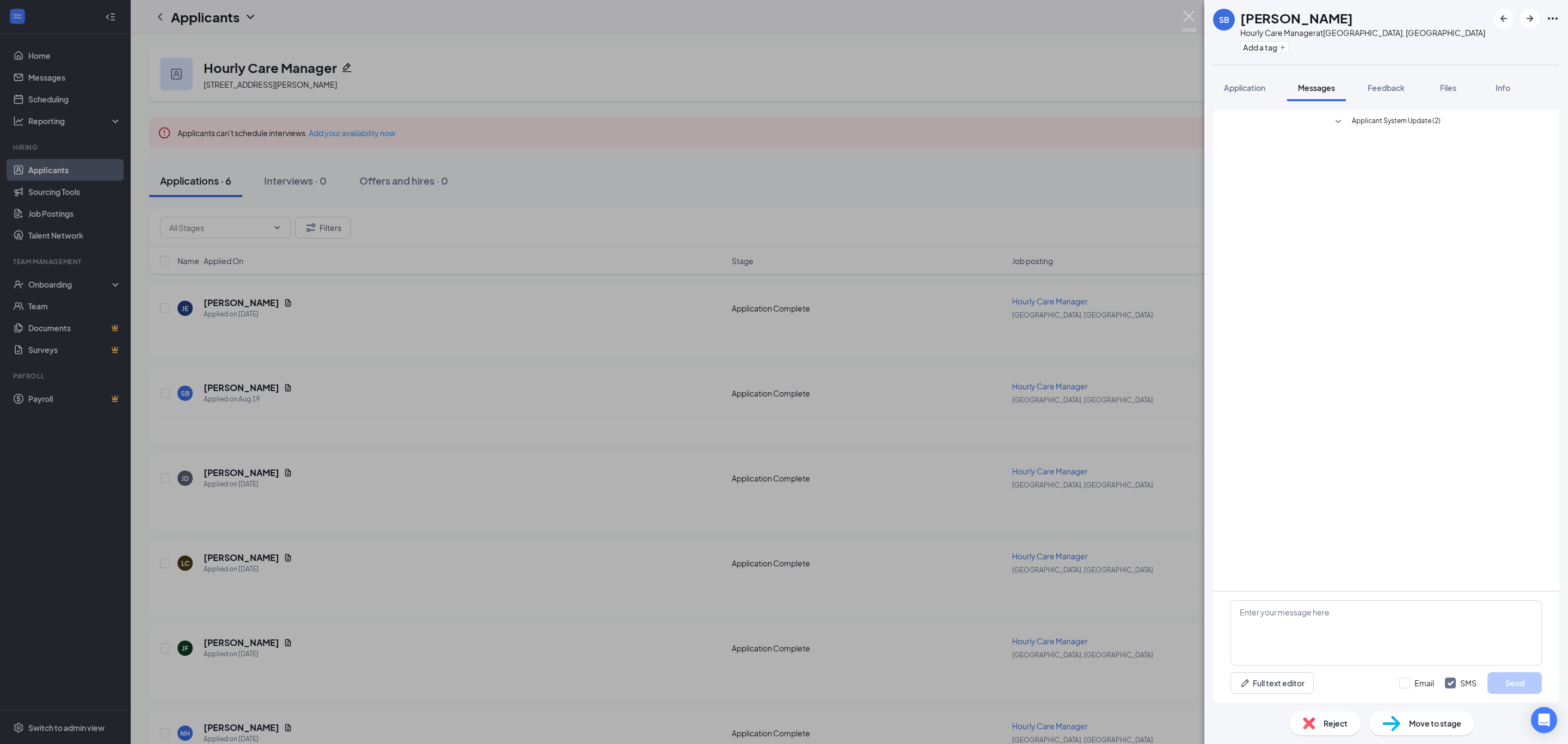
click at [1192, 18] on img at bounding box center [1188, 21] width 13 height 21
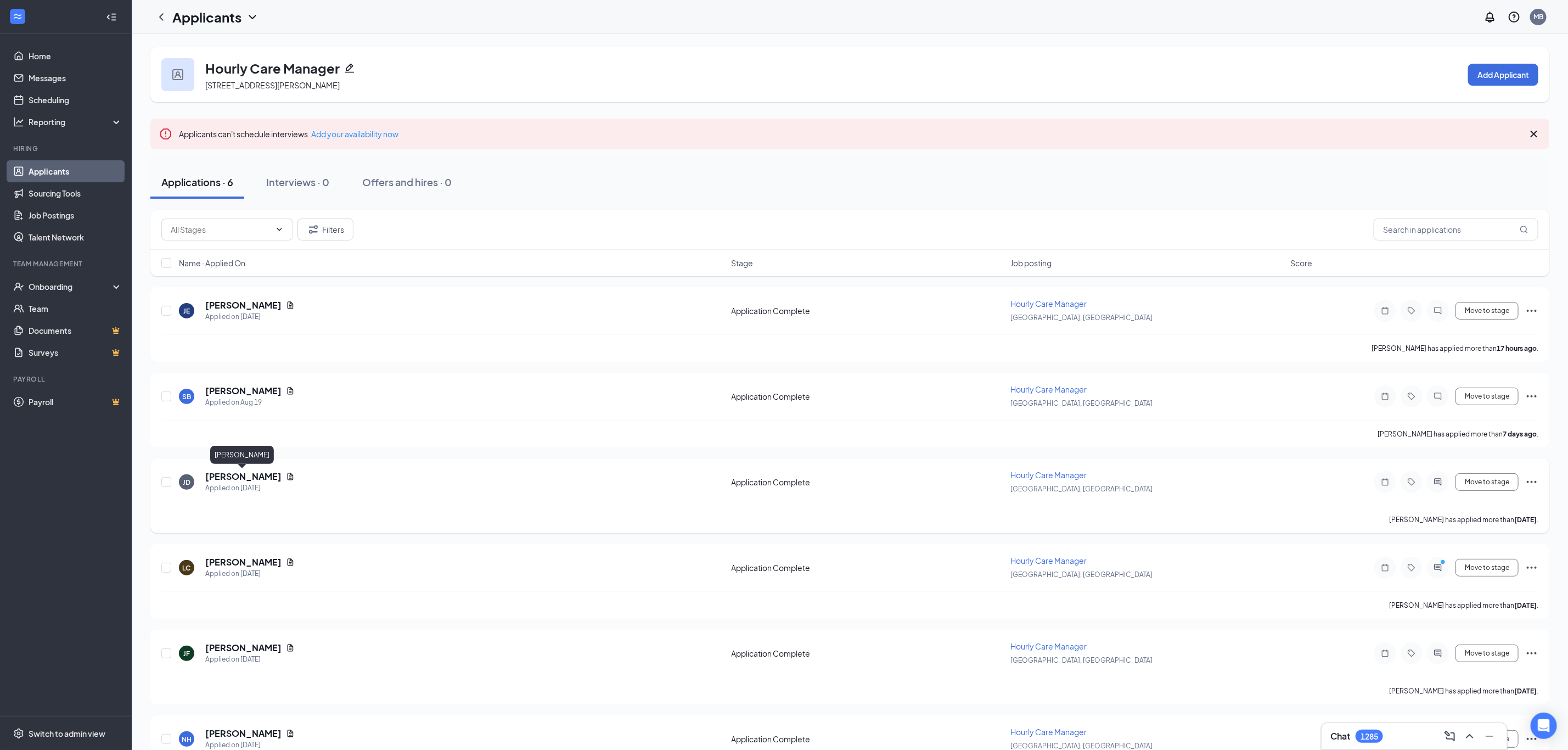
click at [231, 473] on h5 "JENNYFER DESTIN" at bounding box center [243, 476] width 76 height 12
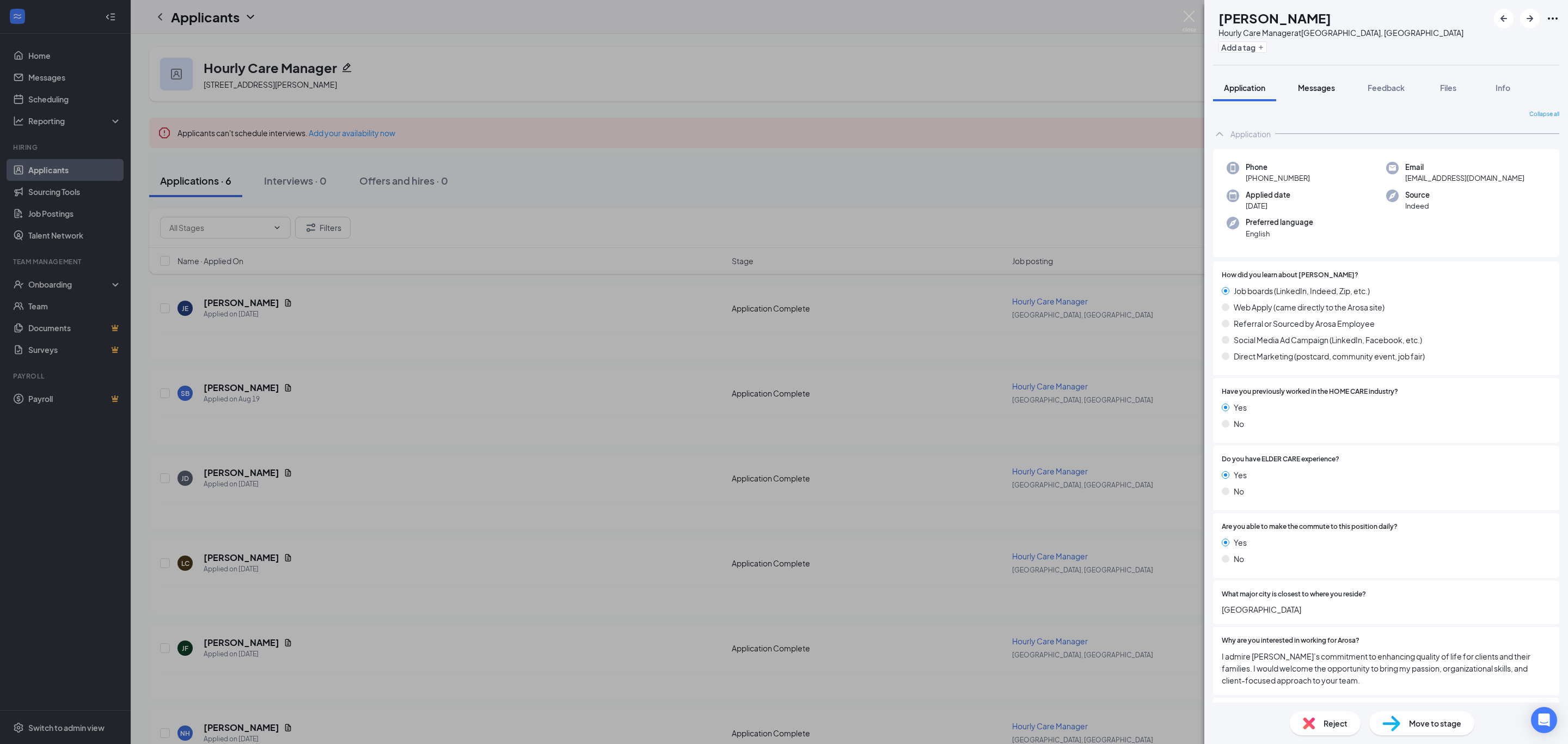
click at [1325, 83] on span "Messages" at bounding box center [1316, 87] width 37 height 10
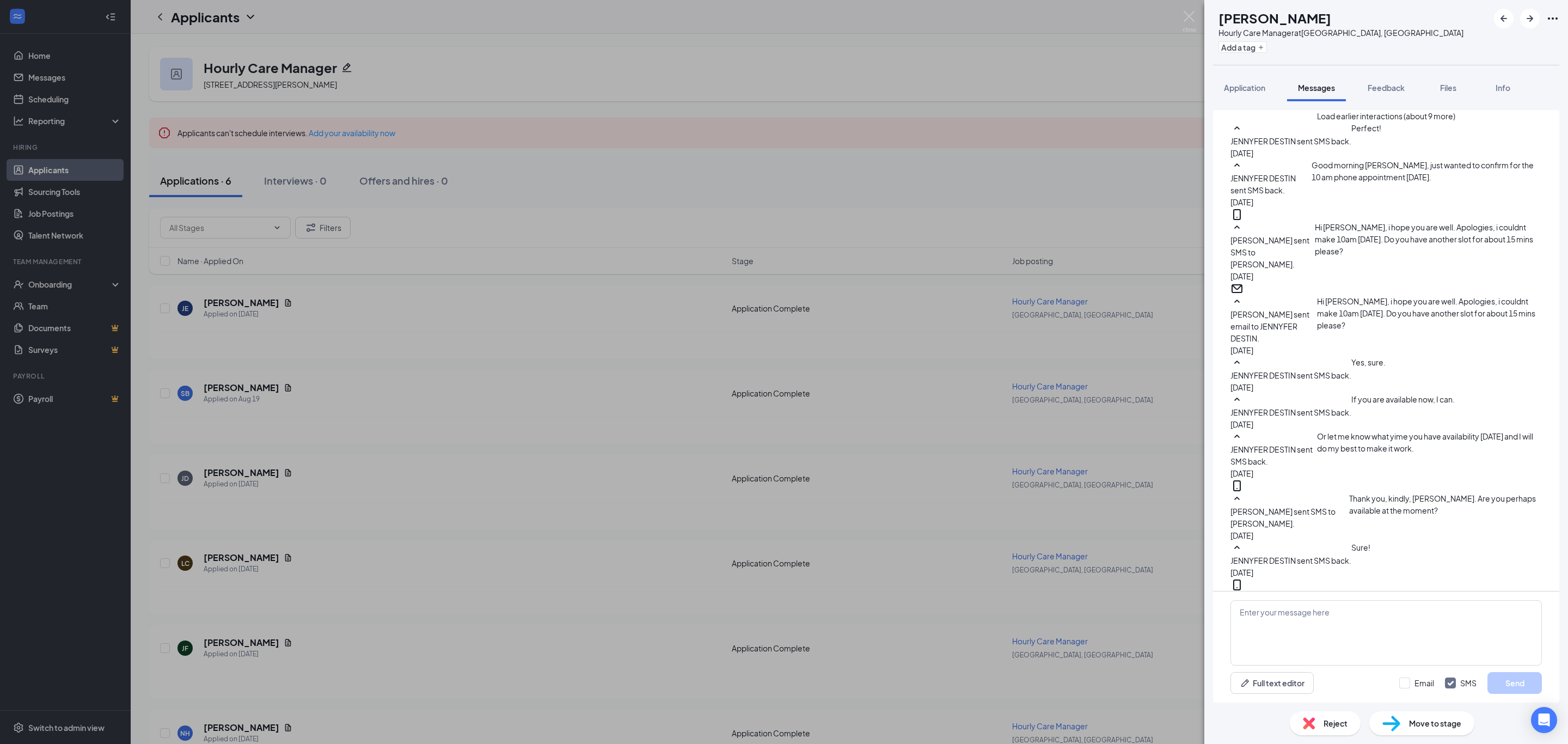
scroll to position [292, 0]
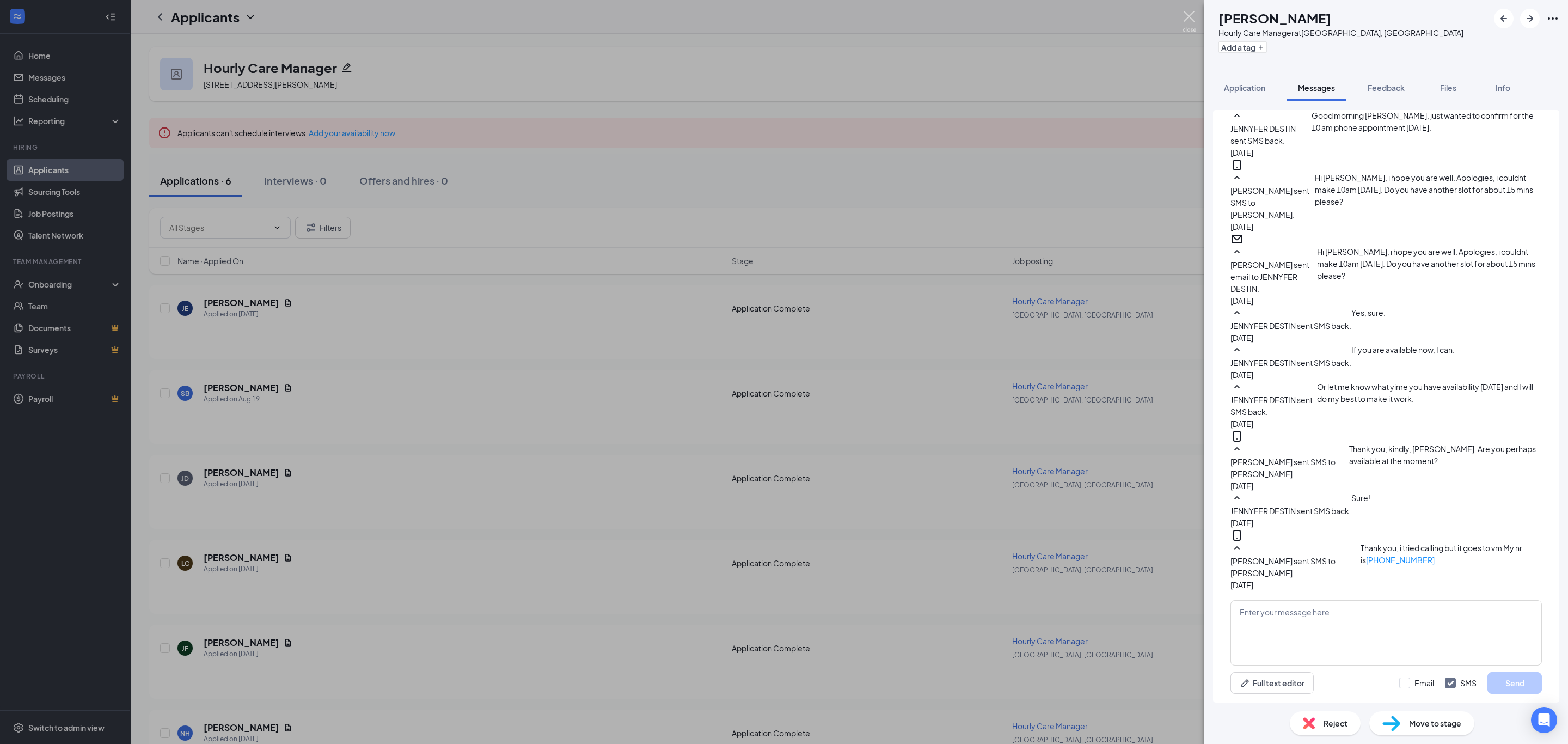
click at [1188, 15] on img at bounding box center [1188, 21] width 13 height 21
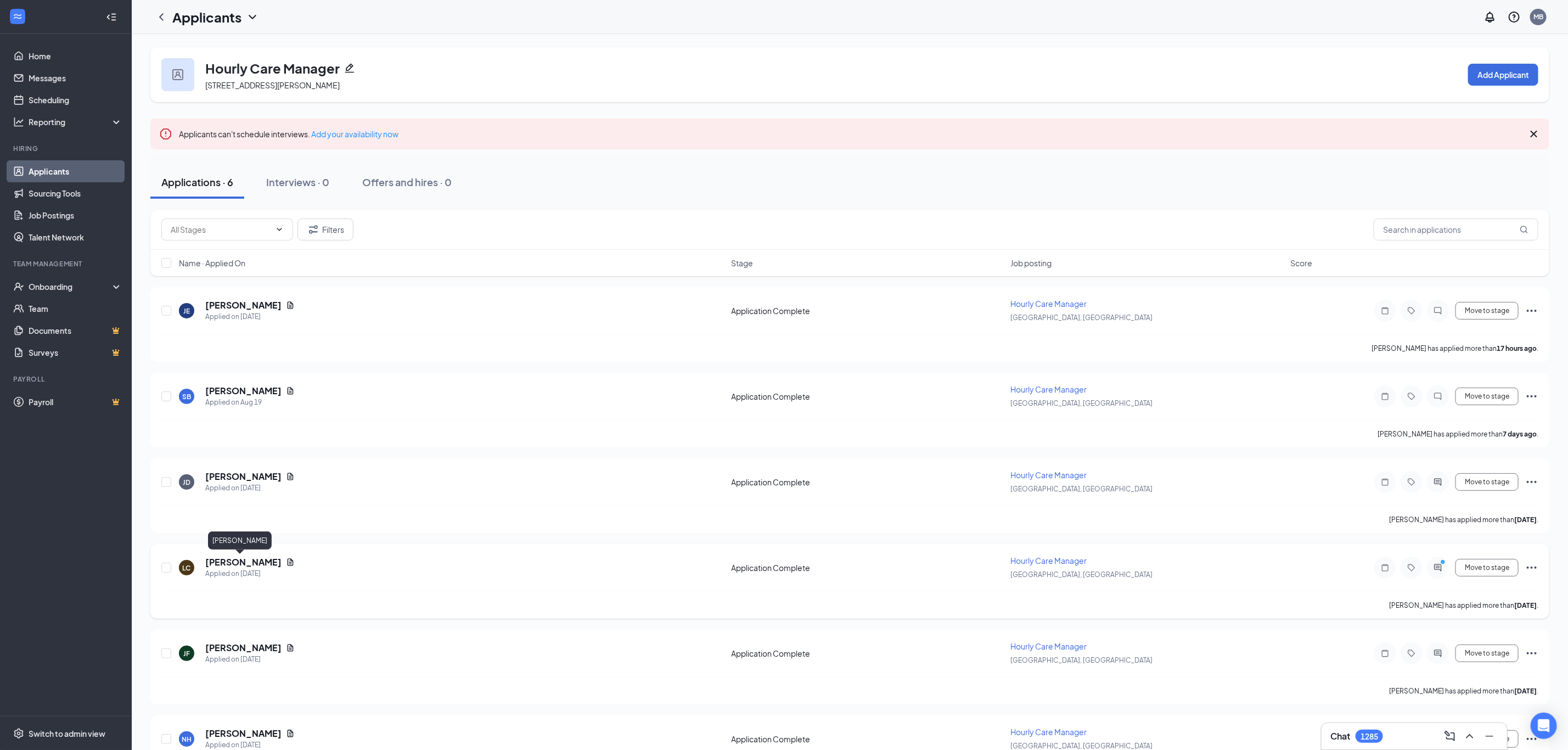
click at [237, 563] on h5 "Lorraine Cote" at bounding box center [243, 562] width 76 height 12
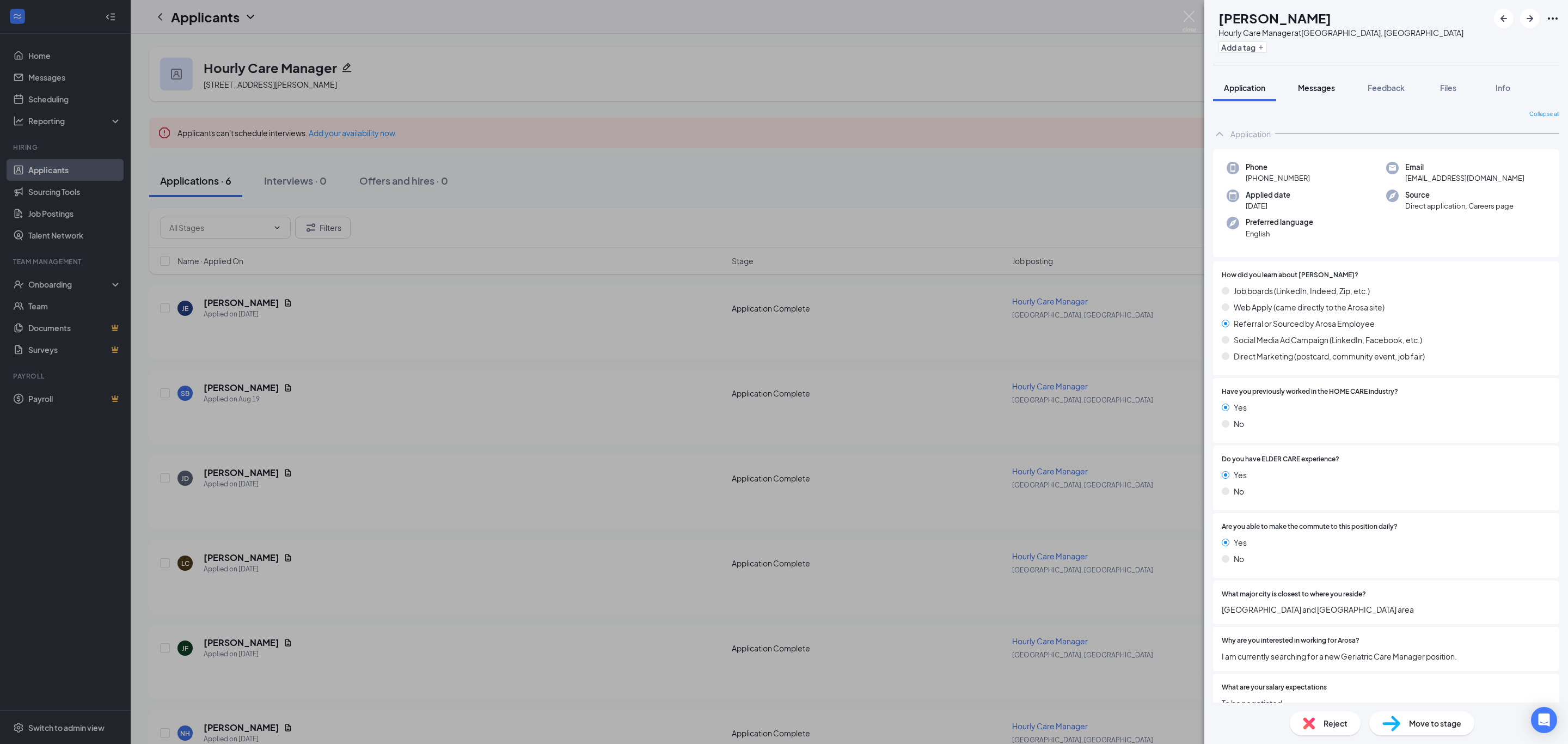
click at [1317, 90] on span "Messages" at bounding box center [1316, 87] width 37 height 10
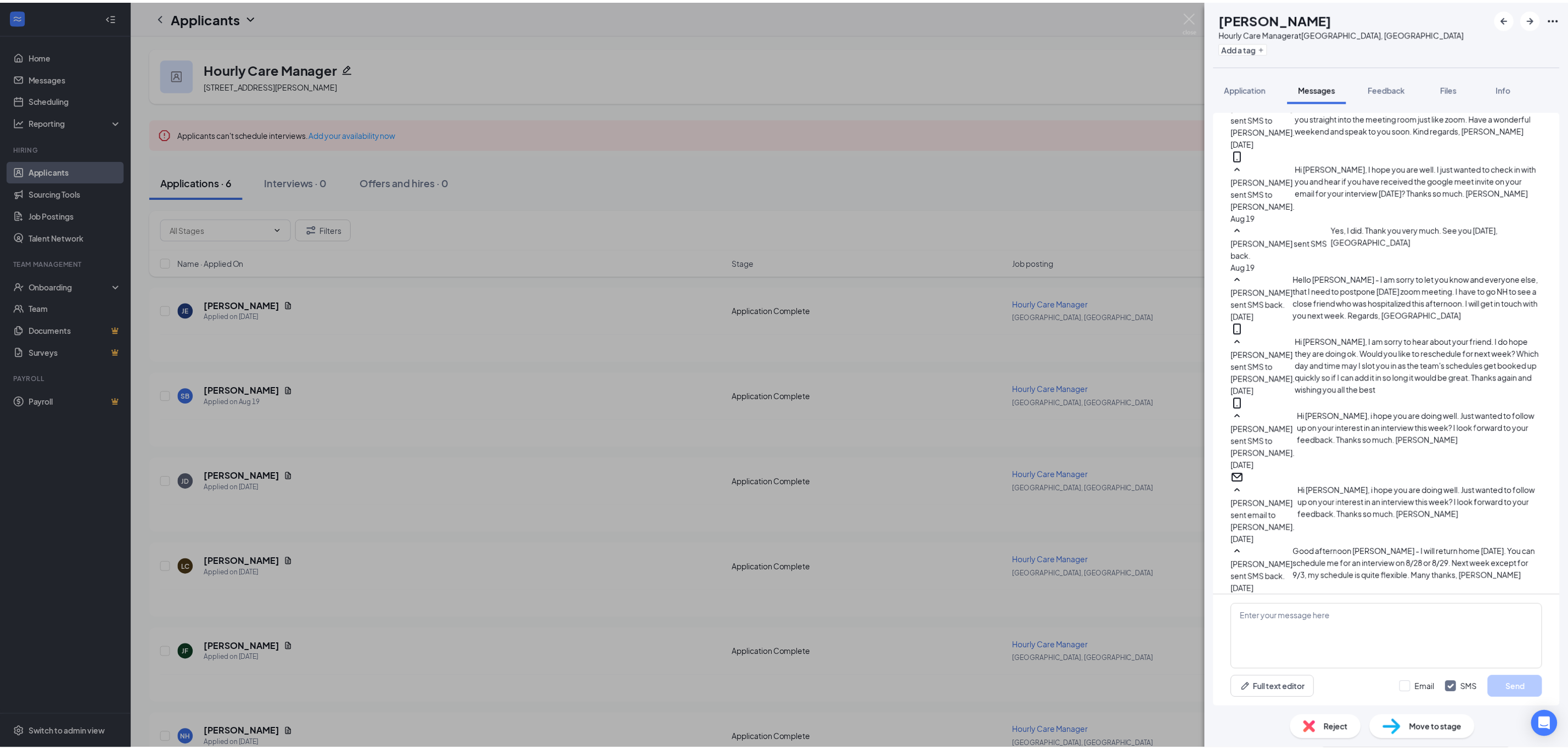
scroll to position [667, 0]
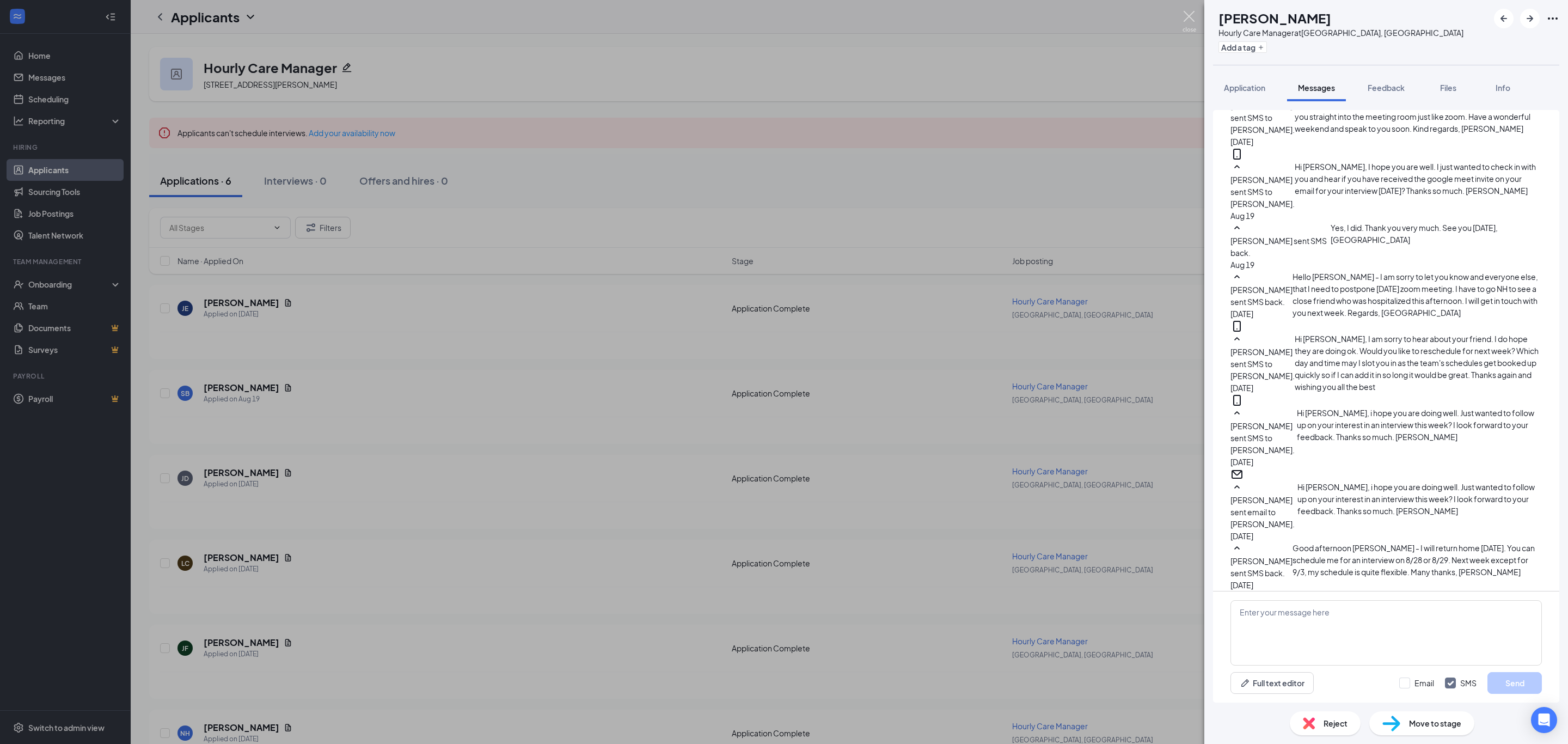
click at [1185, 18] on img at bounding box center [1188, 21] width 13 height 21
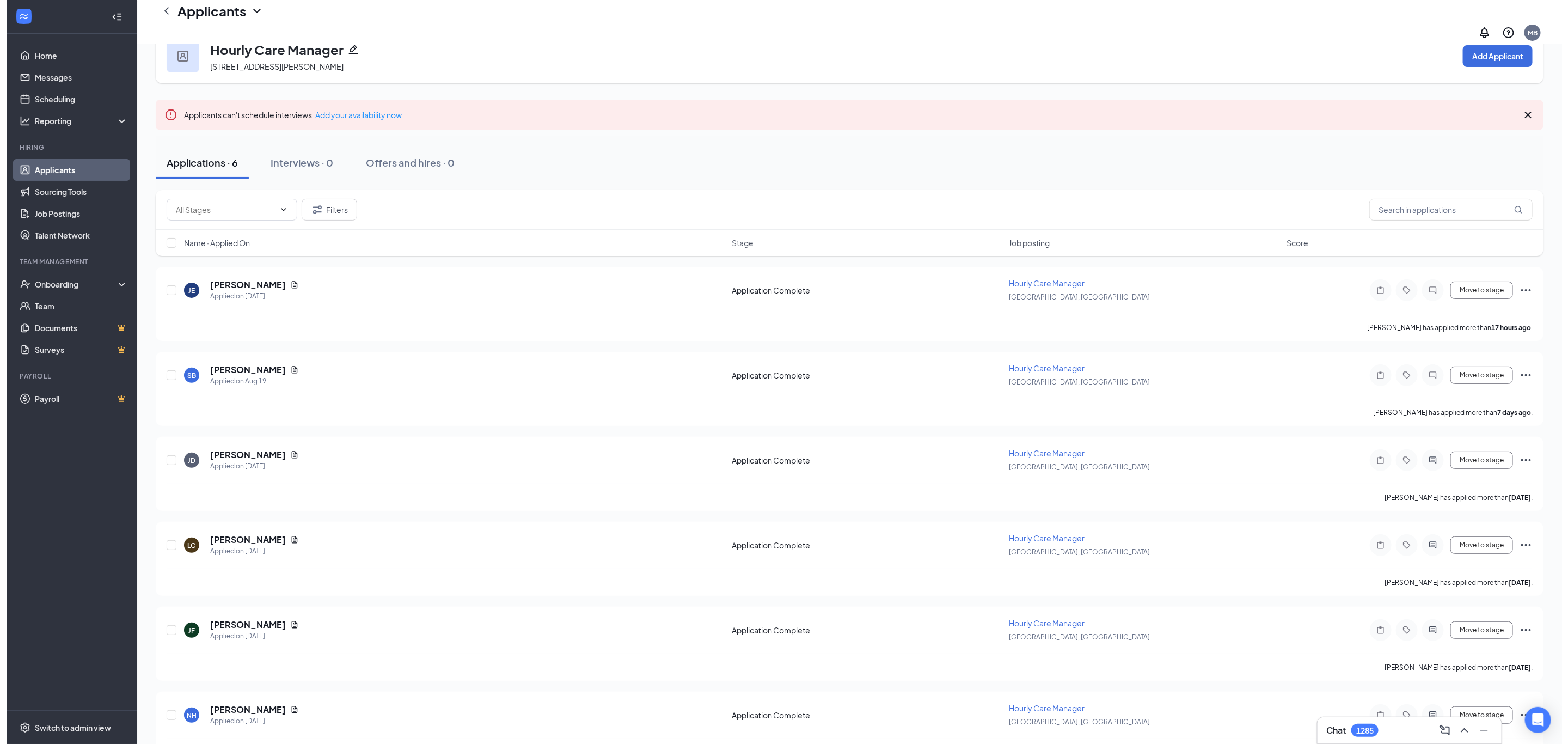
scroll to position [53, 0]
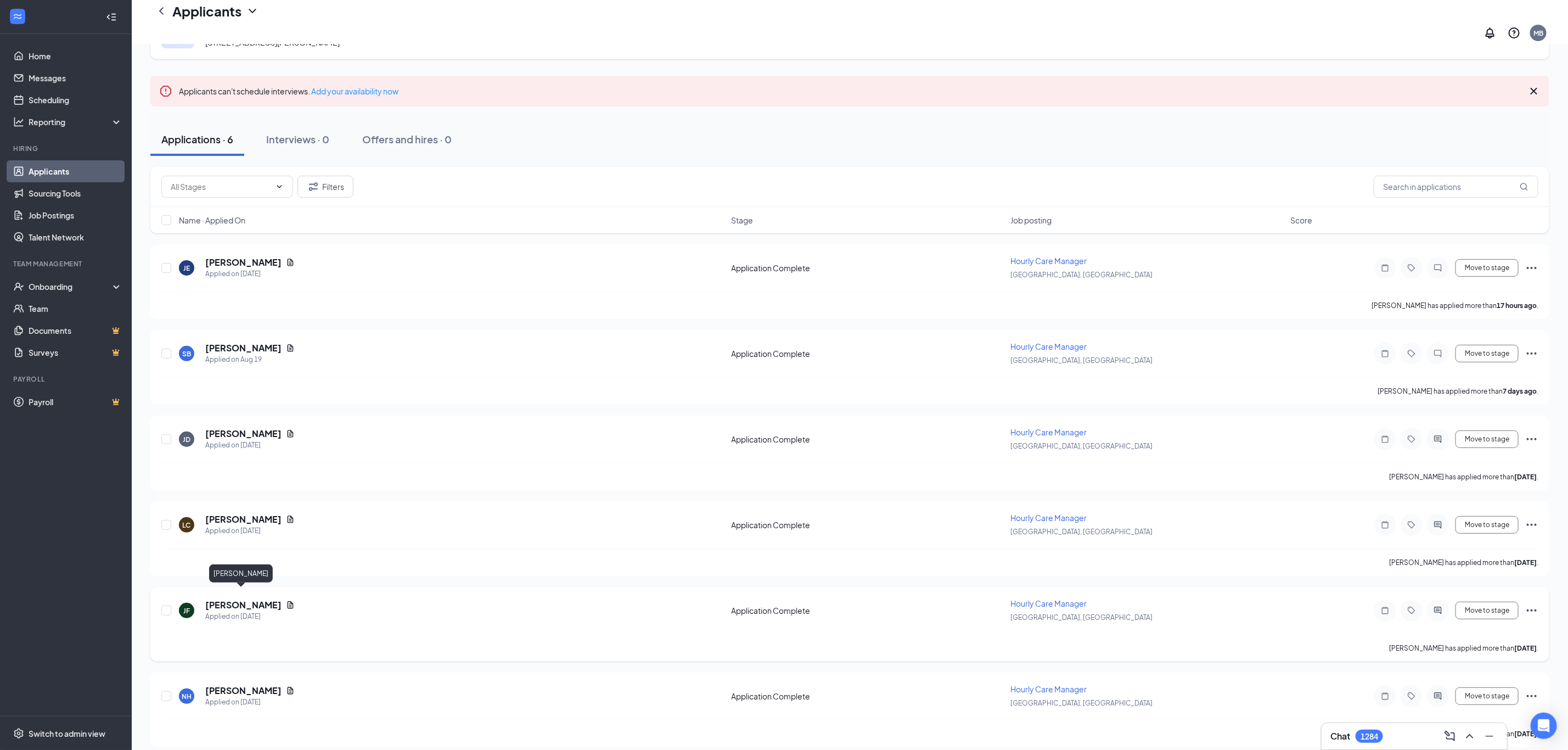
click at [234, 599] on h5 "Janice Frydman" at bounding box center [243, 605] width 76 height 12
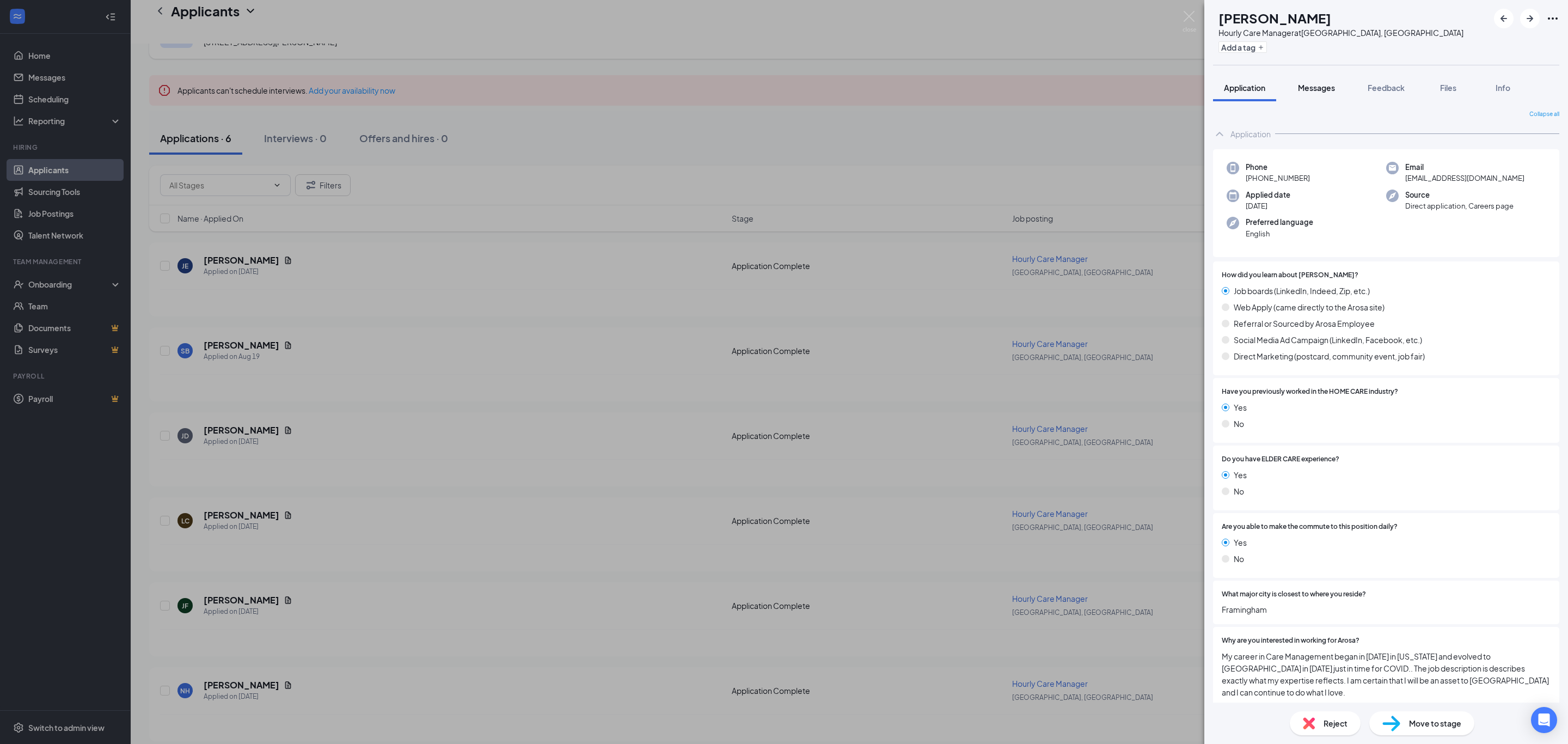
click at [1318, 89] on span "Messages" at bounding box center [1316, 87] width 37 height 10
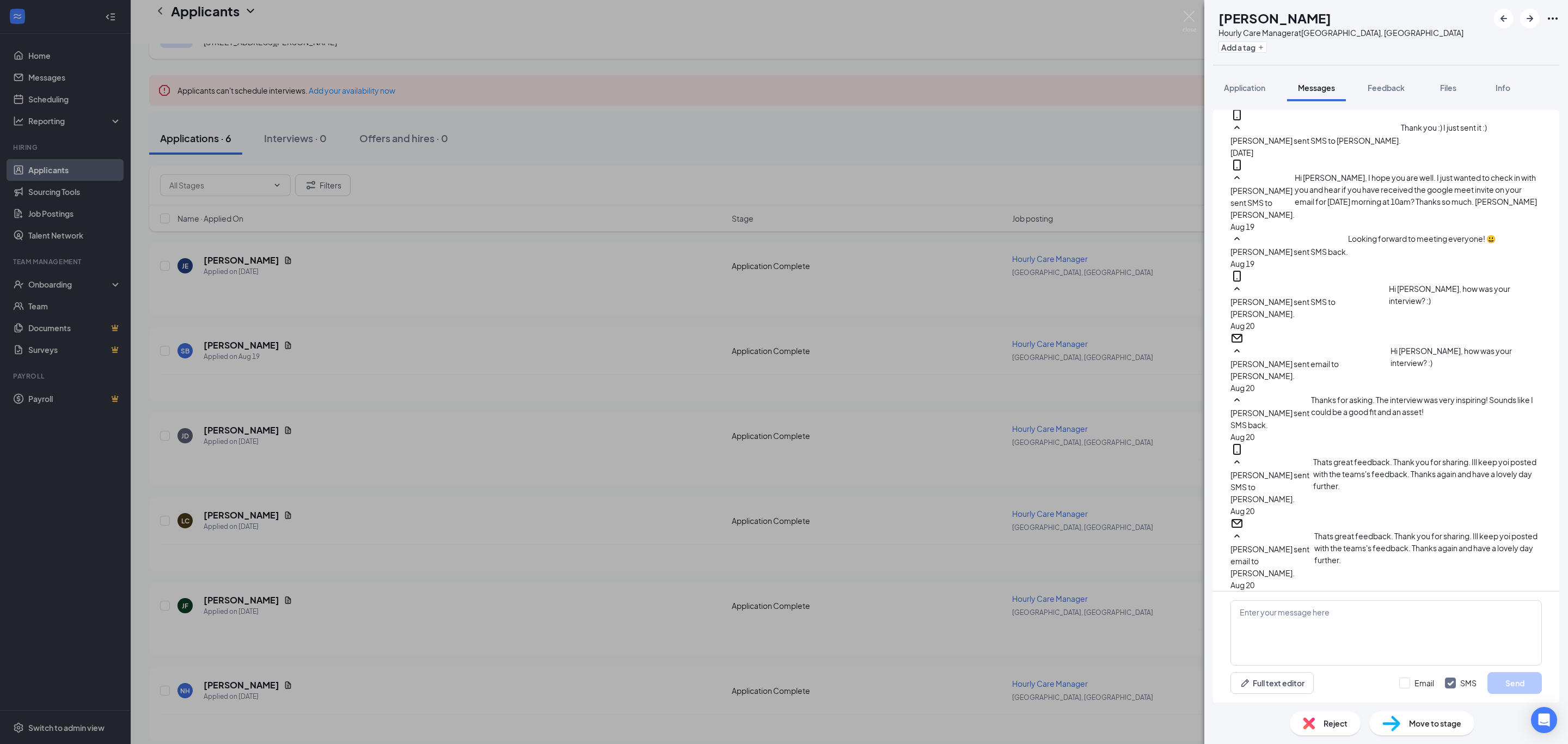
scroll to position [420, 0]
click at [1188, 12] on img at bounding box center [1188, 21] width 13 height 21
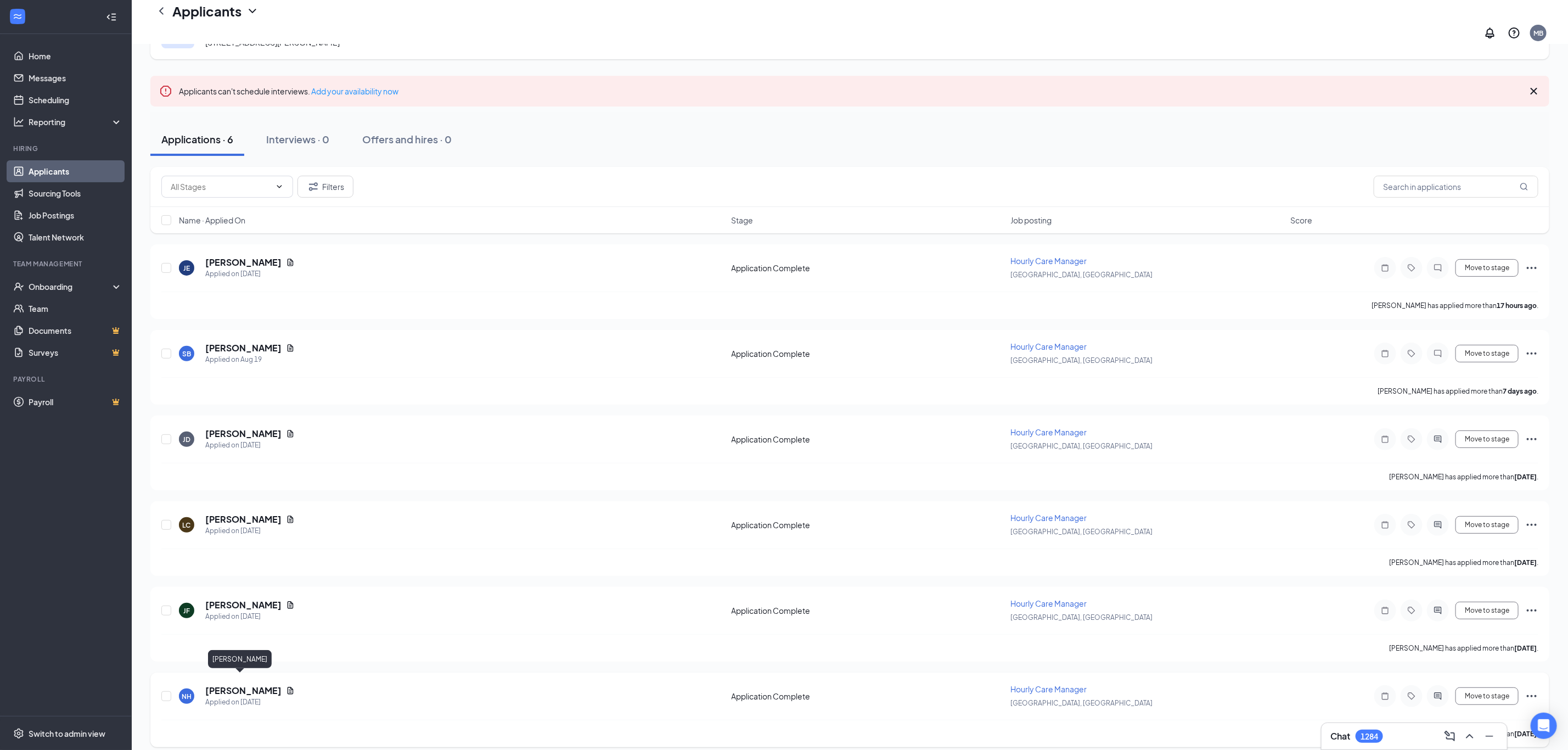
click at [218, 684] on h5 "Nikki Hewins" at bounding box center [243, 690] width 76 height 12
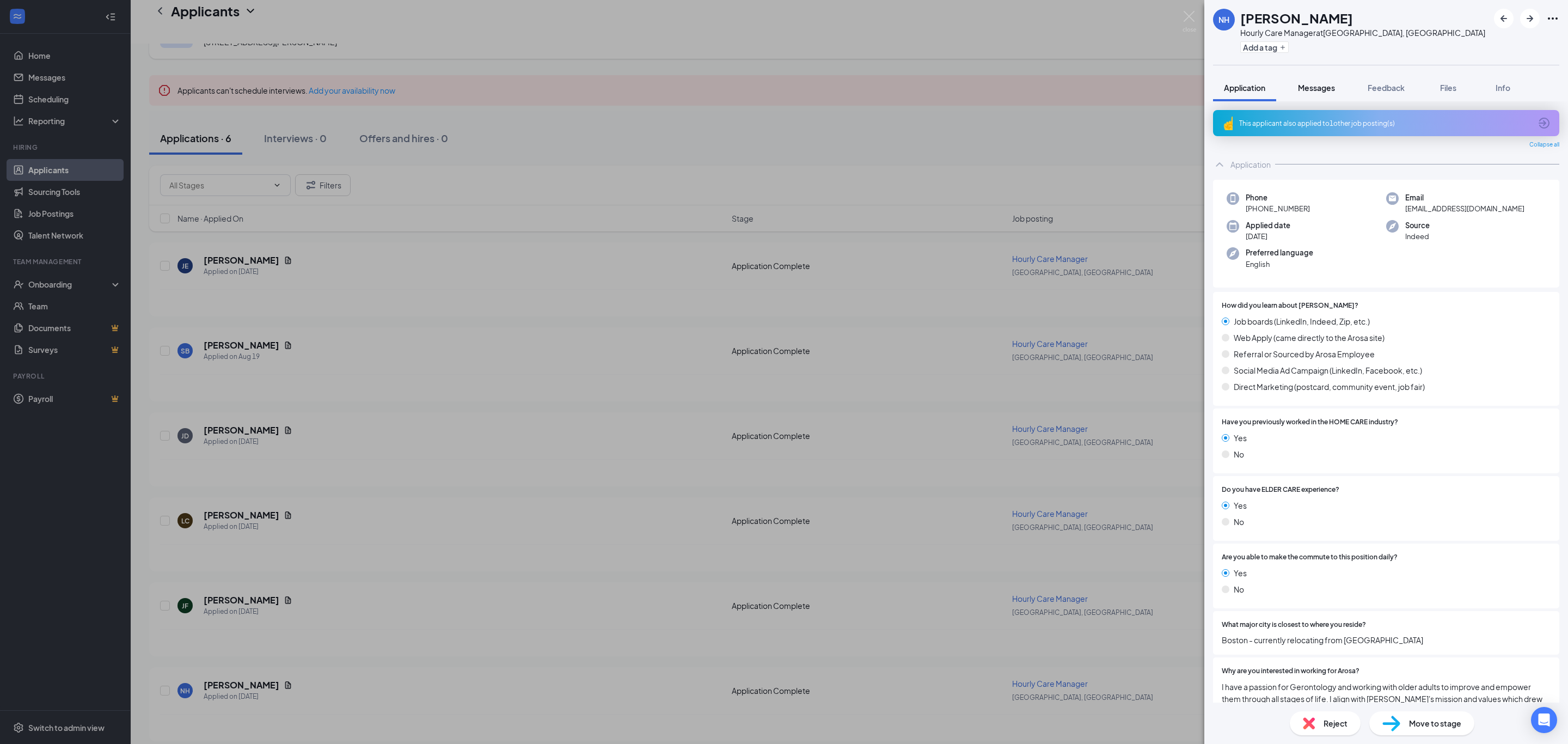
click at [1325, 87] on span "Messages" at bounding box center [1316, 87] width 37 height 10
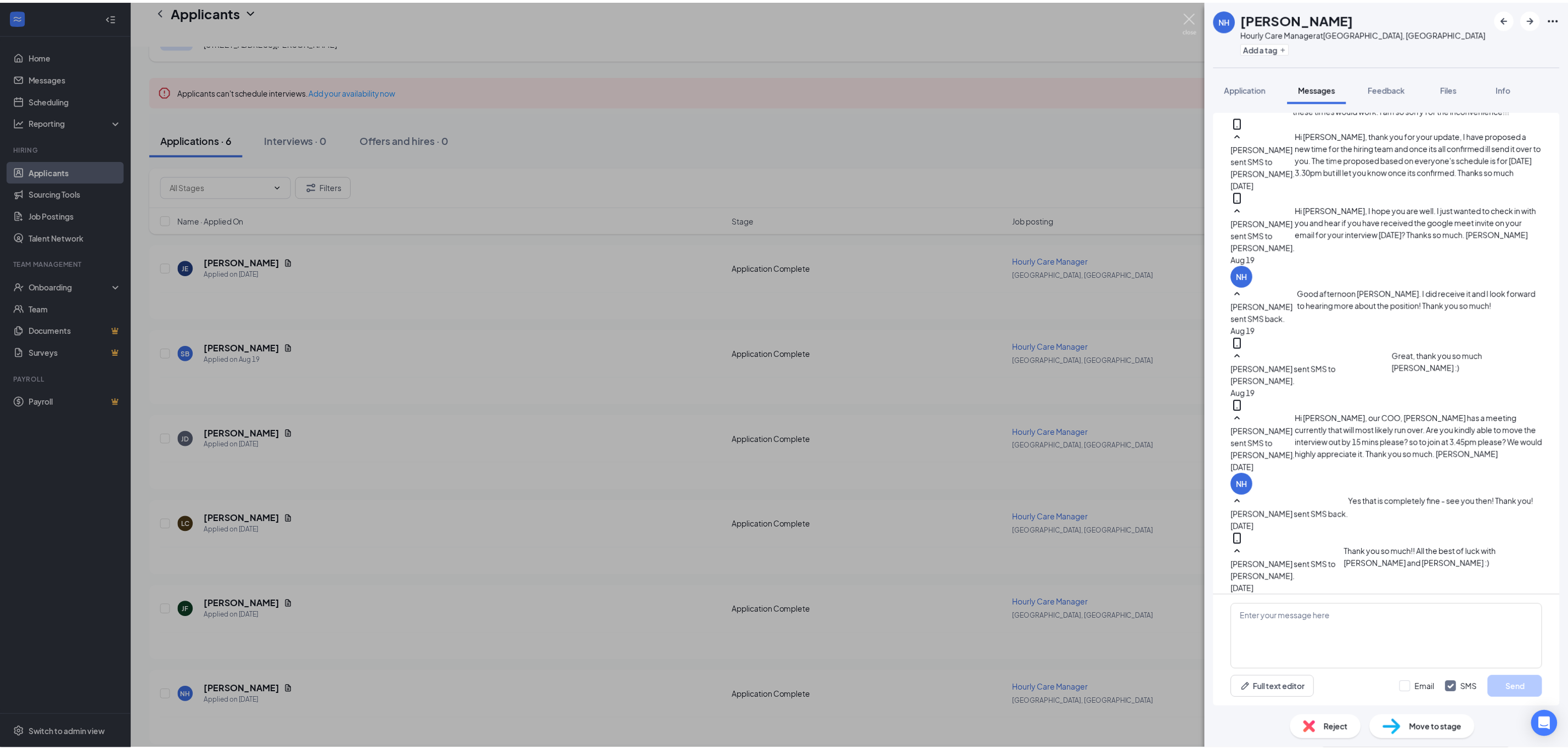
scroll to position [582, 0]
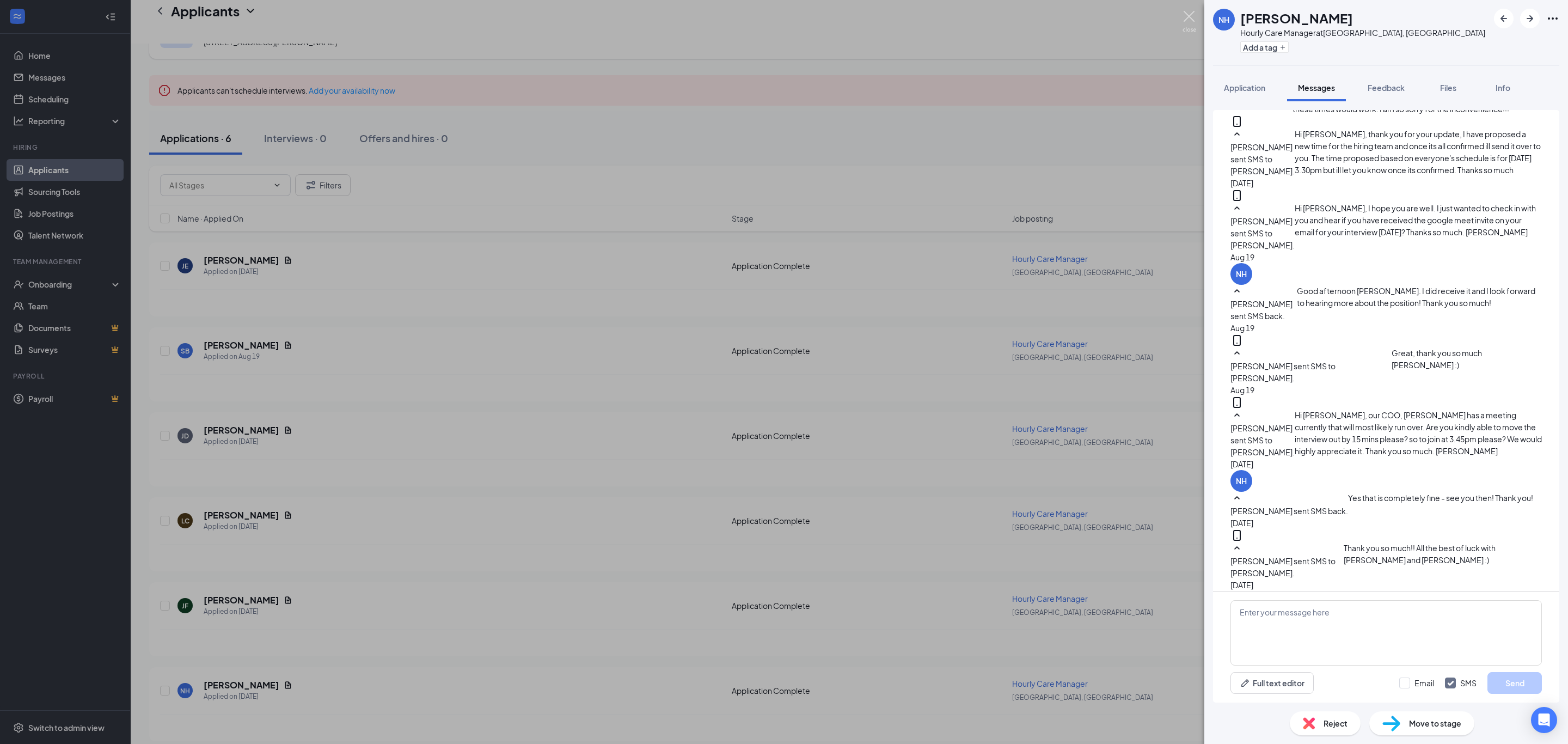
click at [1188, 17] on img at bounding box center [1188, 21] width 13 height 21
